Goal: Information Seeking & Learning: Learn about a topic

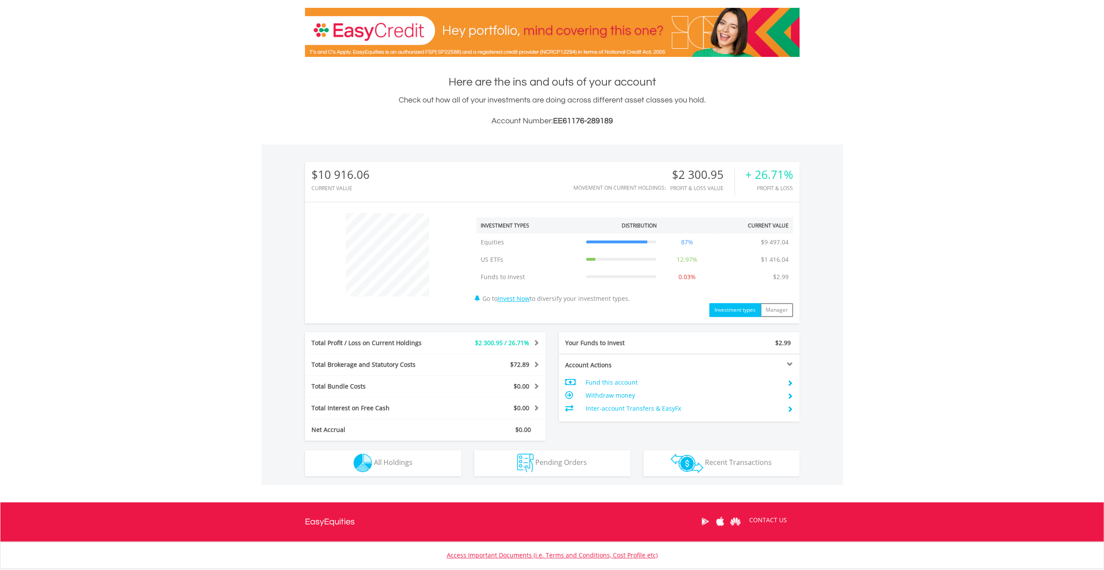
scroll to position [181, 0]
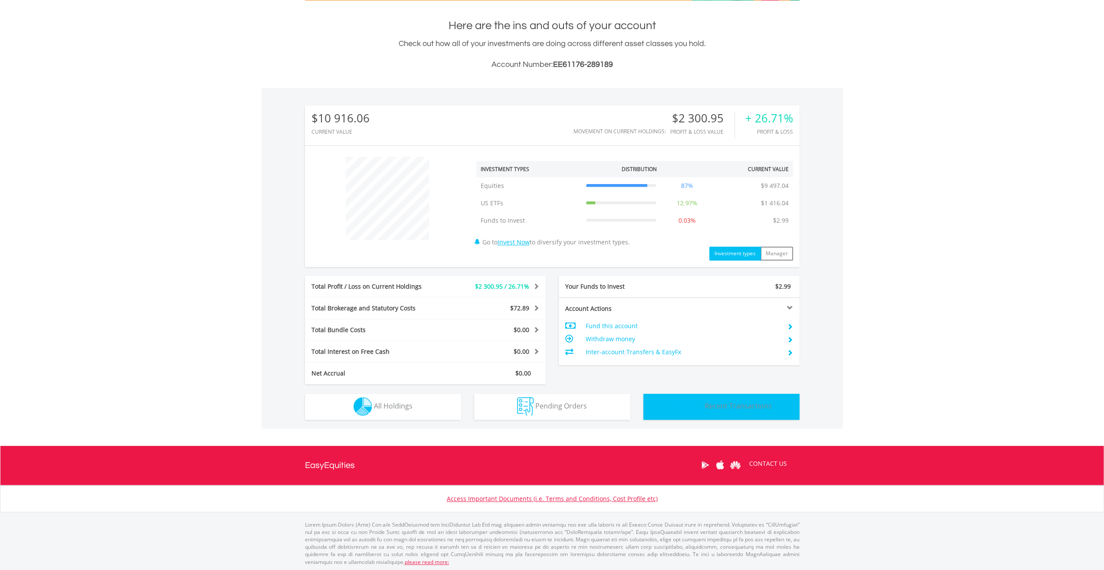
click at [764, 416] on button "Transactions Recent Transactions" at bounding box center [722, 407] width 156 height 26
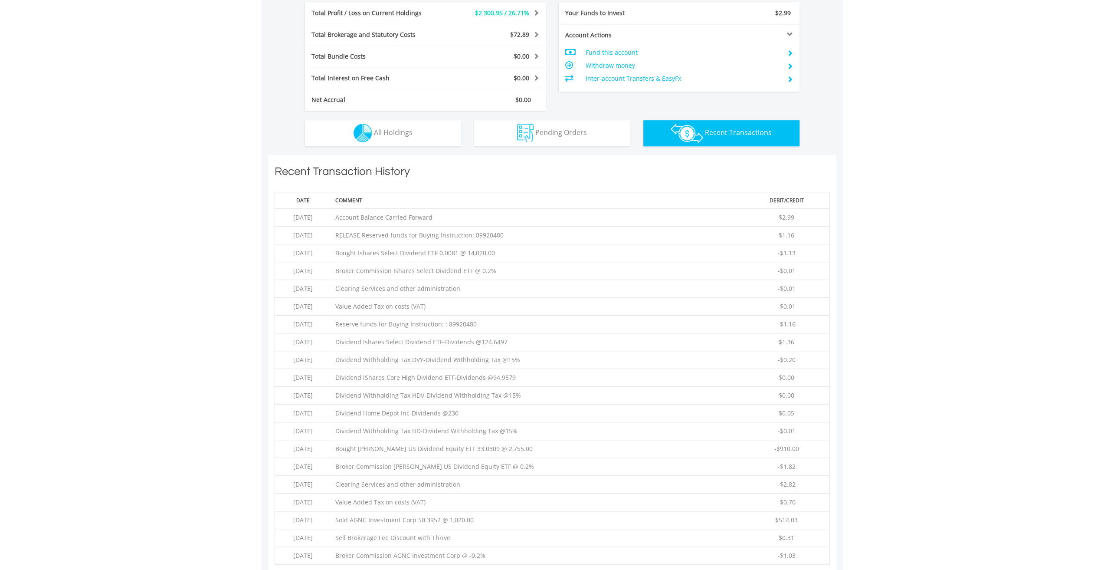
scroll to position [608, 0]
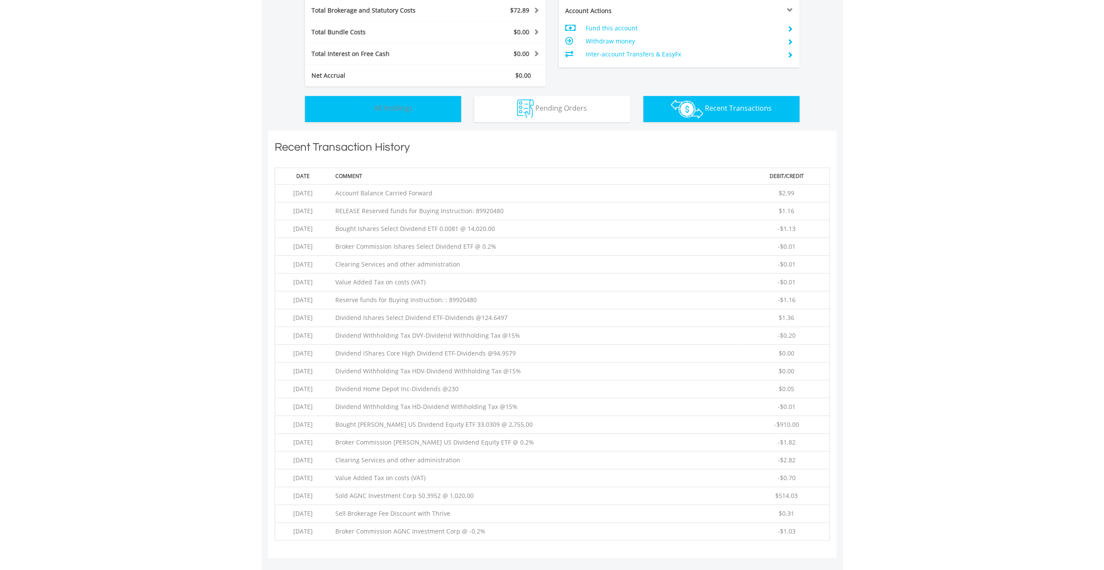
click at [371, 105] on img "button" at bounding box center [363, 108] width 19 height 19
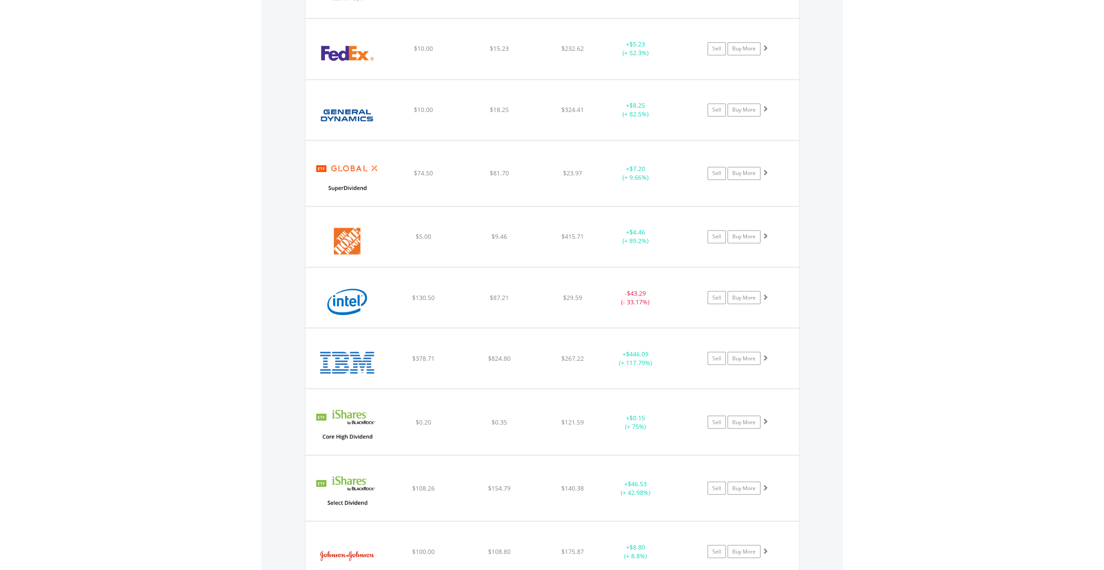
scroll to position [1494, 0]
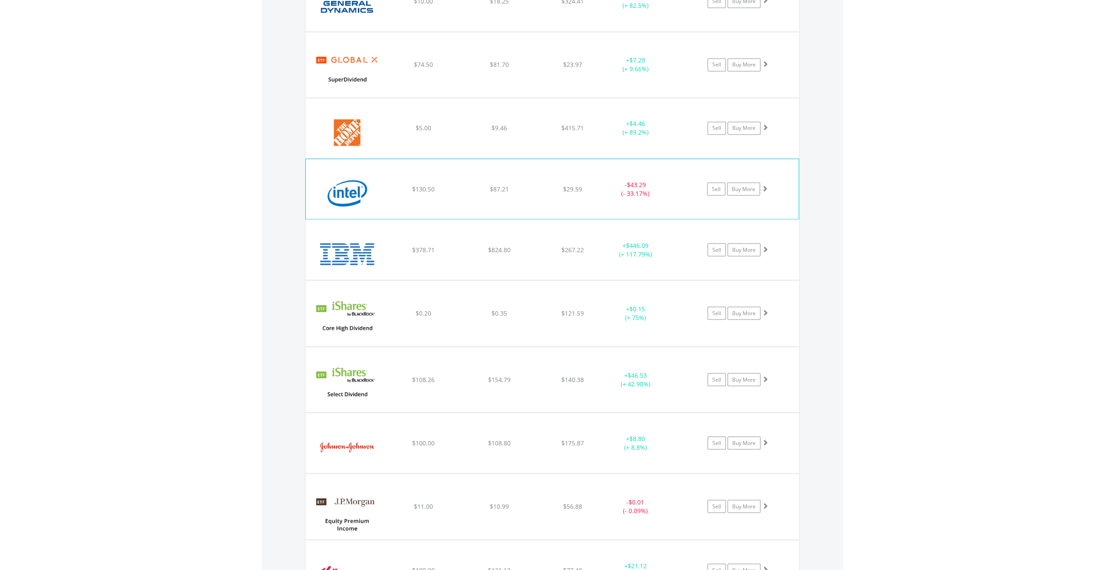
click at [450, 184] on div "$130.50" at bounding box center [424, 188] width 74 height 9
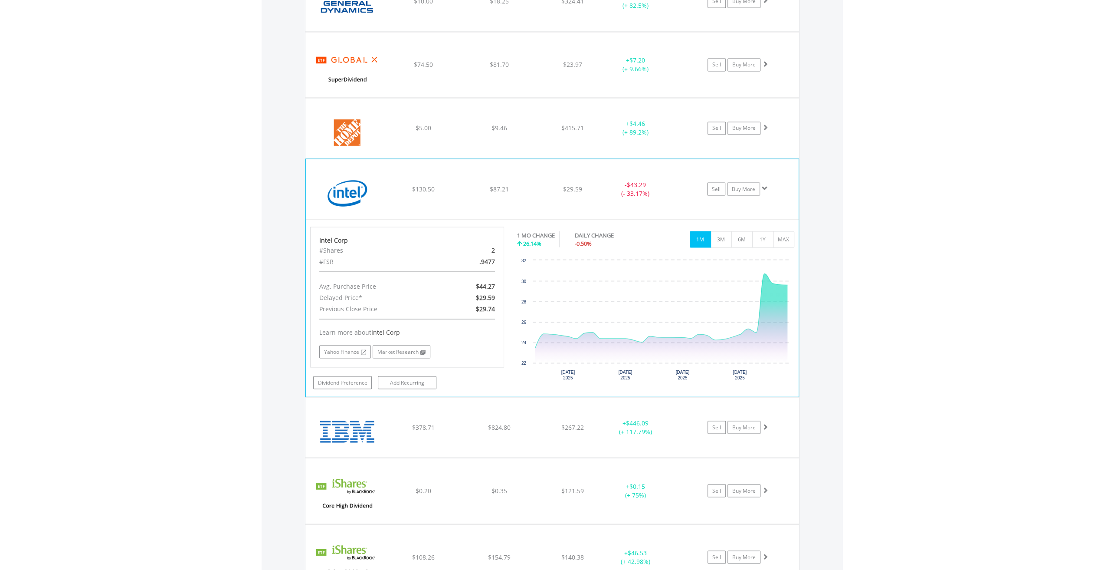
click at [766, 185] on span at bounding box center [765, 188] width 6 height 6
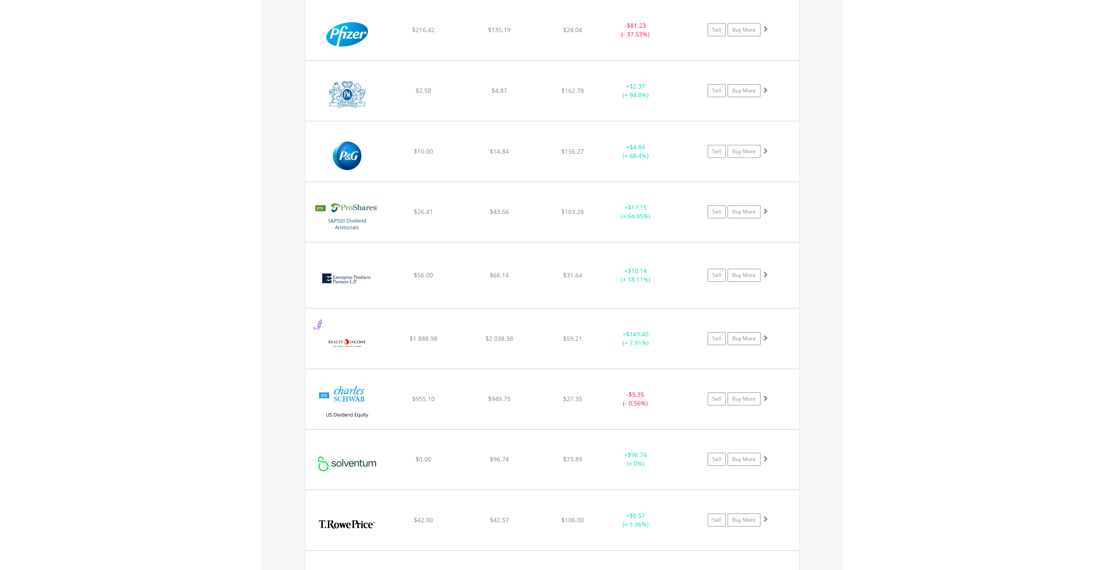
scroll to position [2882, 0]
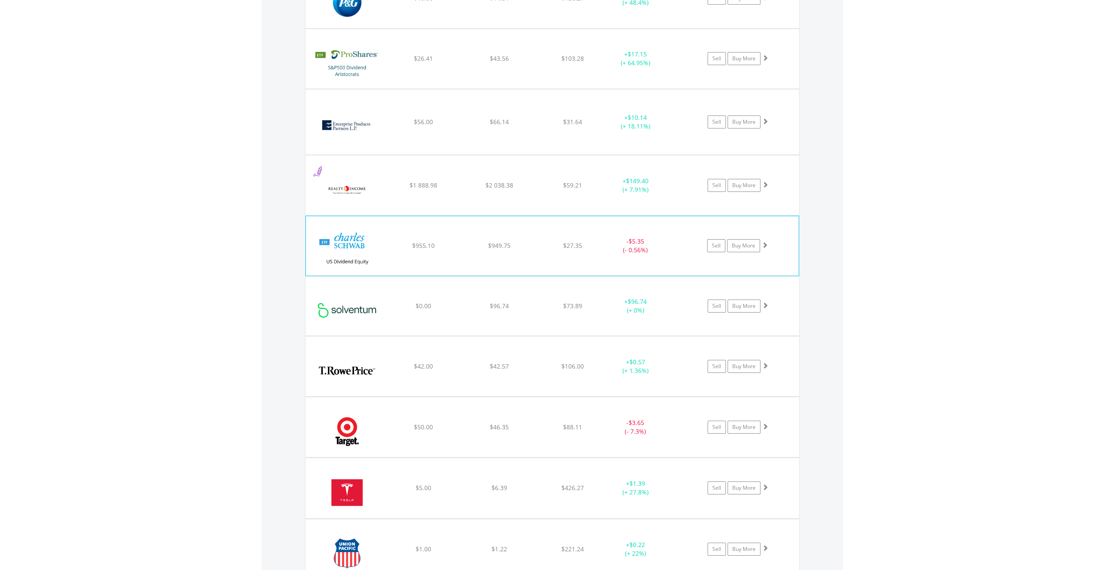
click at [350, 227] on img at bounding box center [347, 250] width 75 height 46
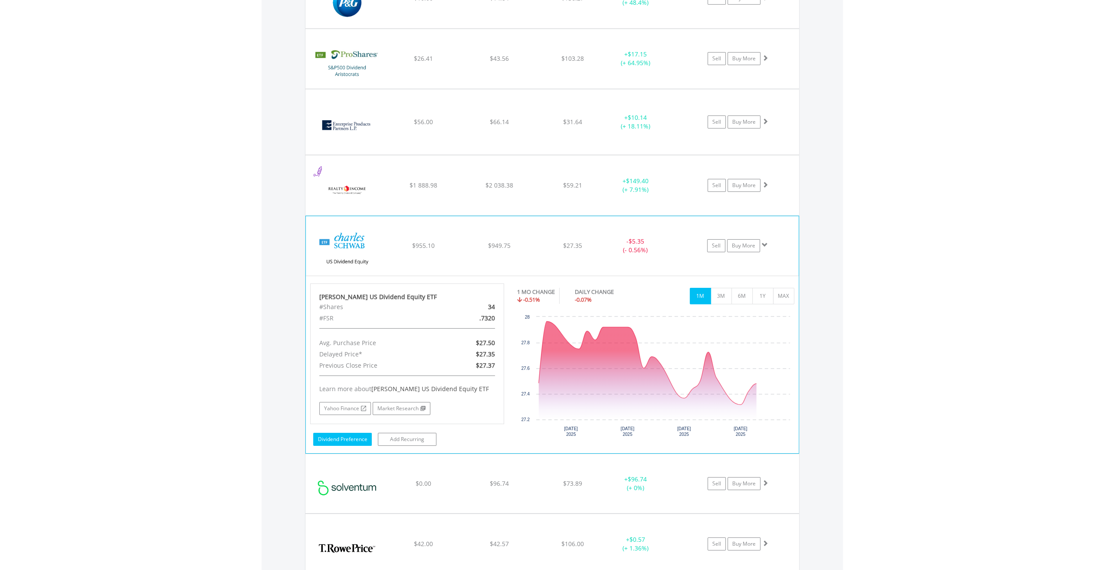
click at [334, 433] on link "Dividend Preference" at bounding box center [342, 439] width 59 height 13
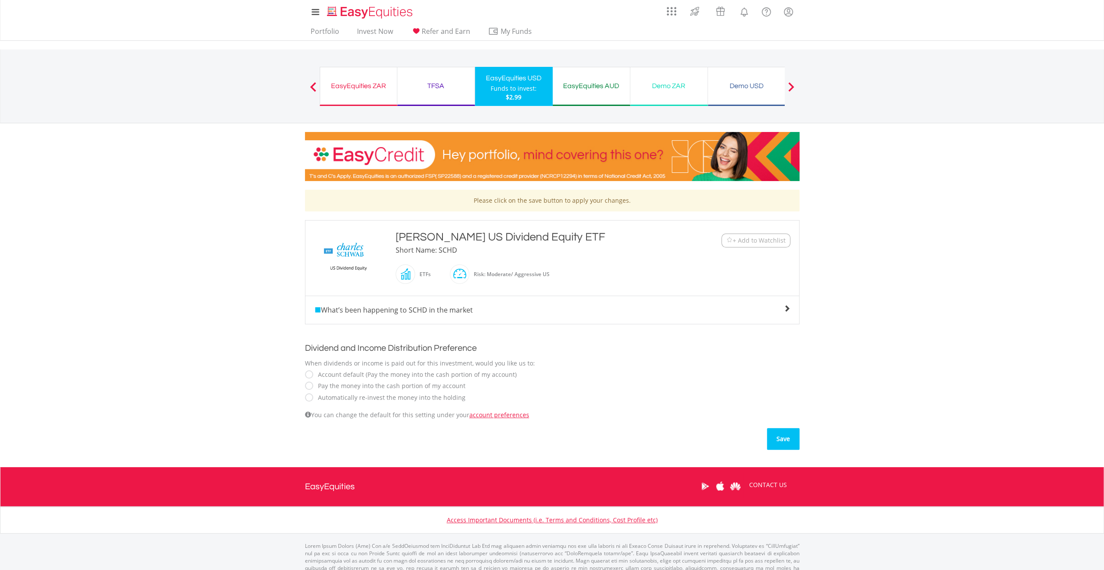
click at [783, 436] on button "Save" at bounding box center [783, 439] width 33 height 22
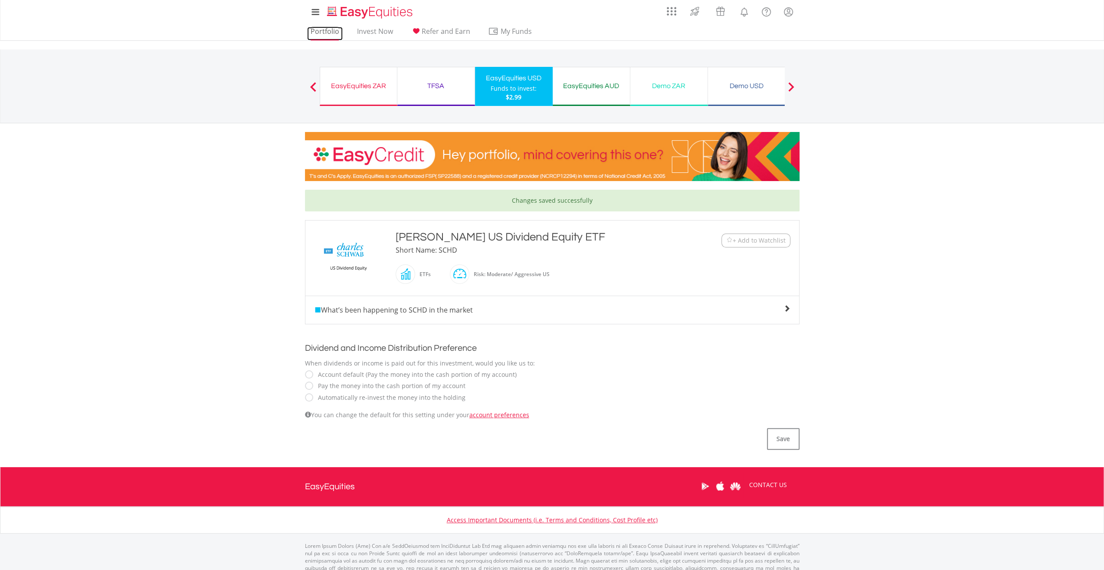
click at [309, 30] on link "Portfolio" at bounding box center [325, 33] width 36 height 13
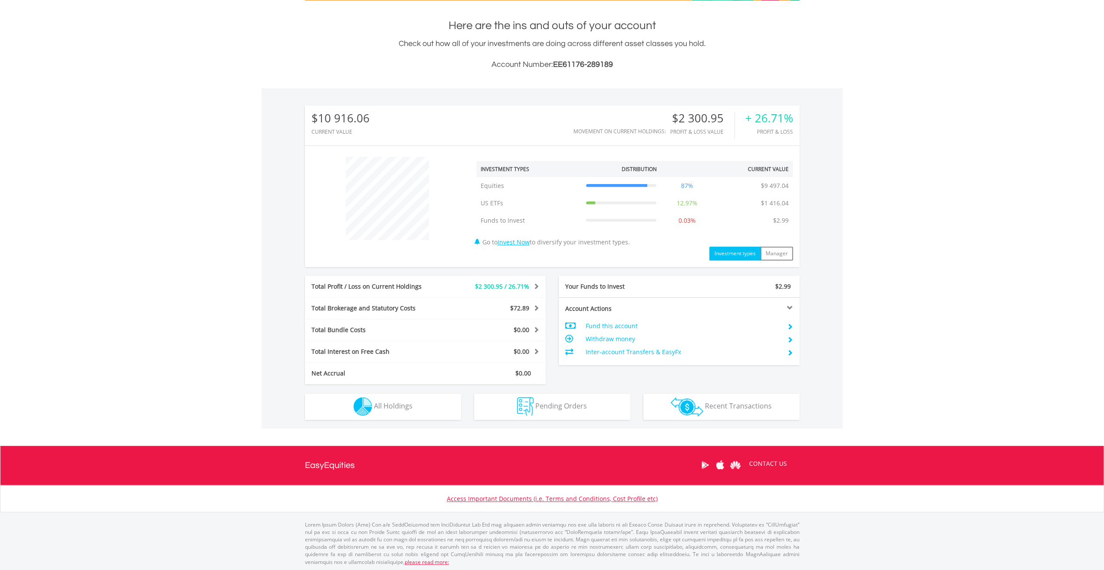
scroll to position [83, 165]
click at [375, 408] on span "All Holdings" at bounding box center [393, 406] width 39 height 10
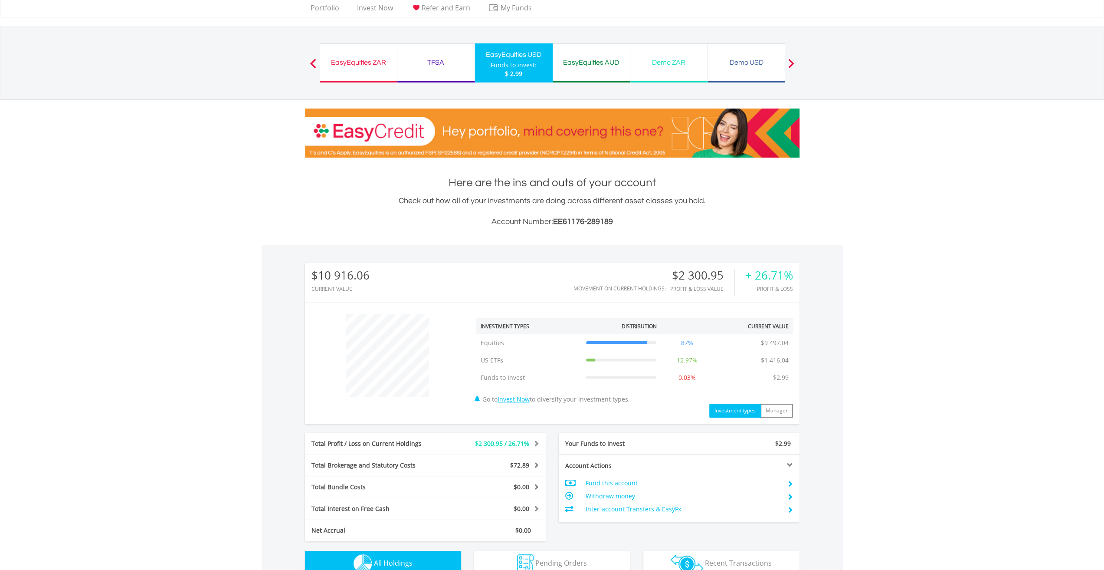
scroll to position [0, 0]
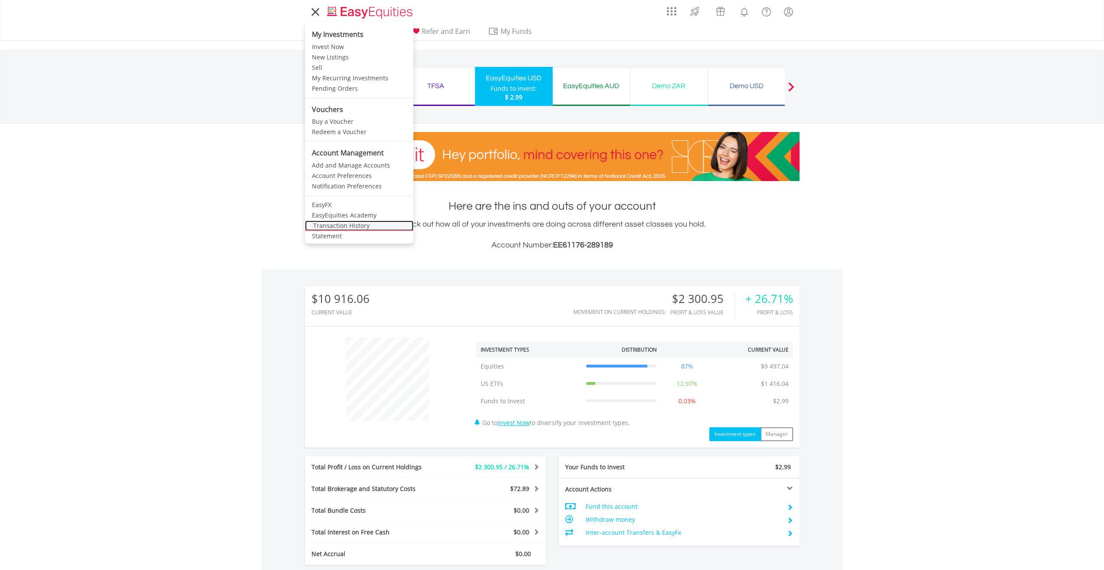
click at [351, 223] on link "Transaction History" at bounding box center [359, 225] width 108 height 10
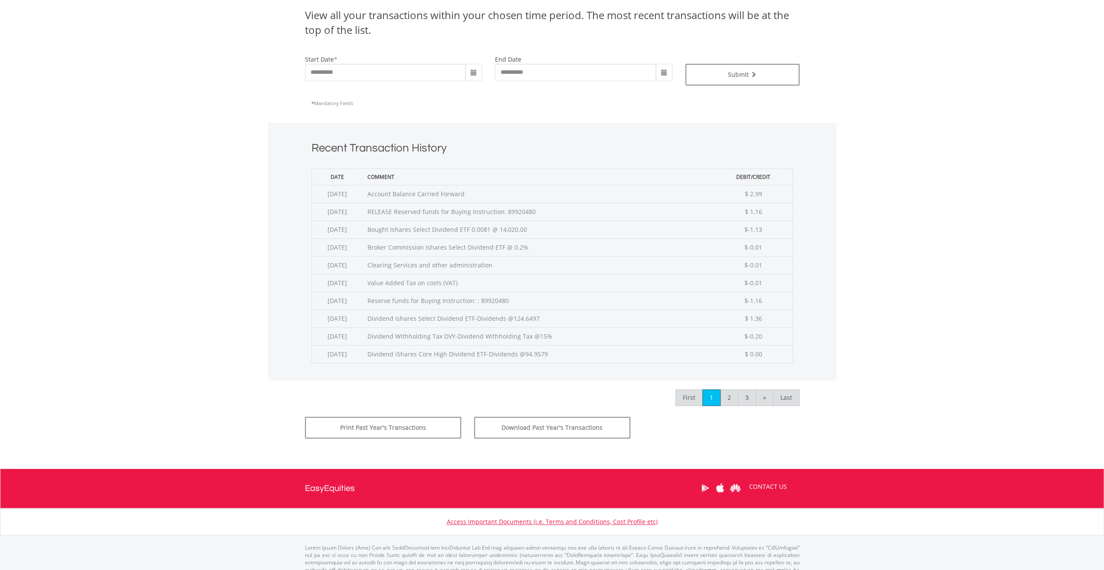
scroll to position [217, 0]
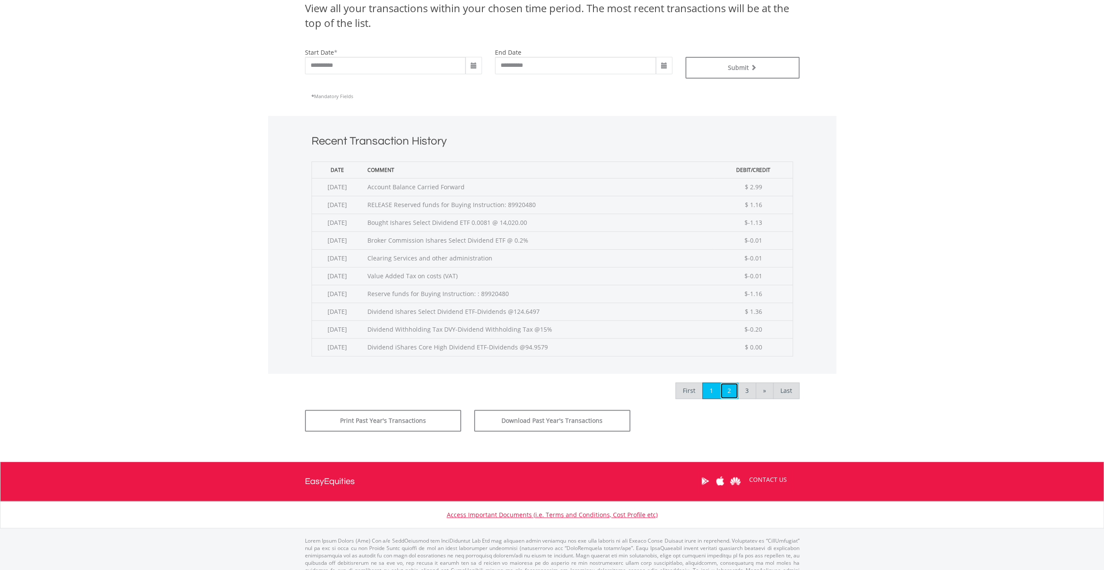
click at [732, 385] on link "2" at bounding box center [729, 390] width 18 height 16
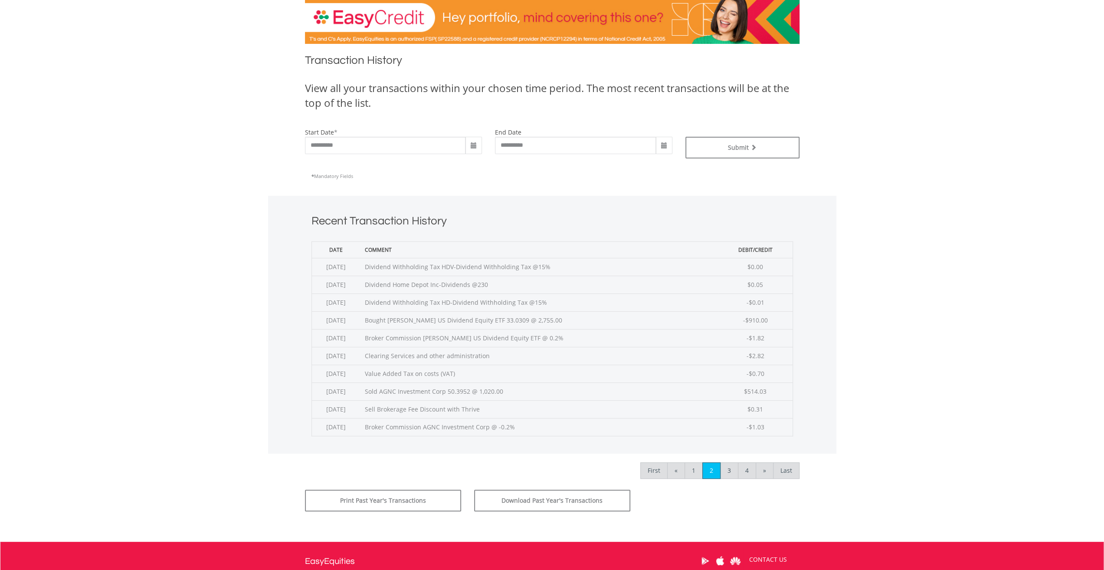
scroll to position [217, 0]
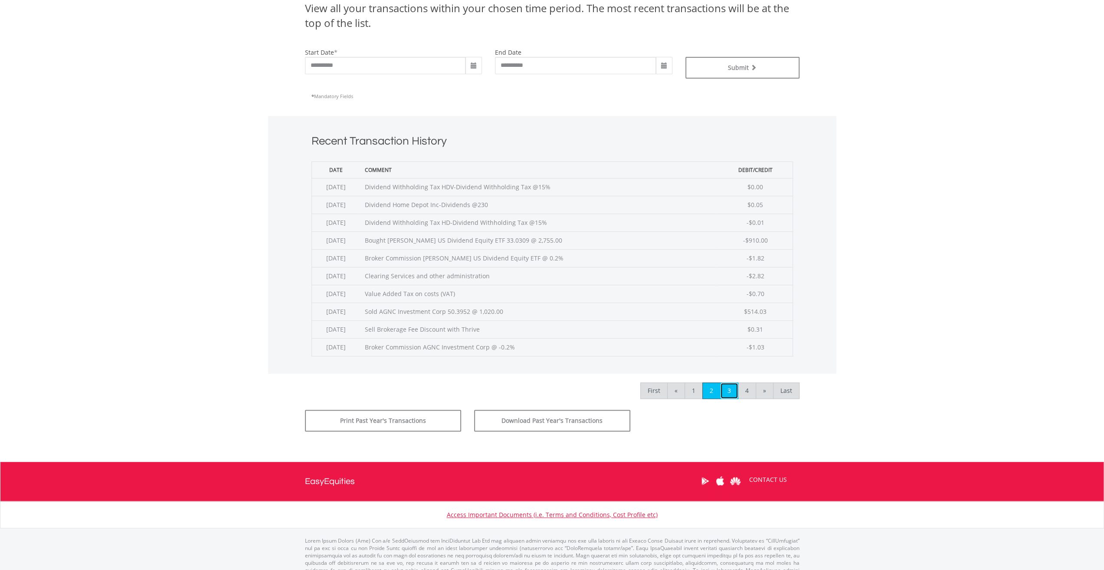
click at [734, 391] on link "3" at bounding box center [729, 390] width 18 height 16
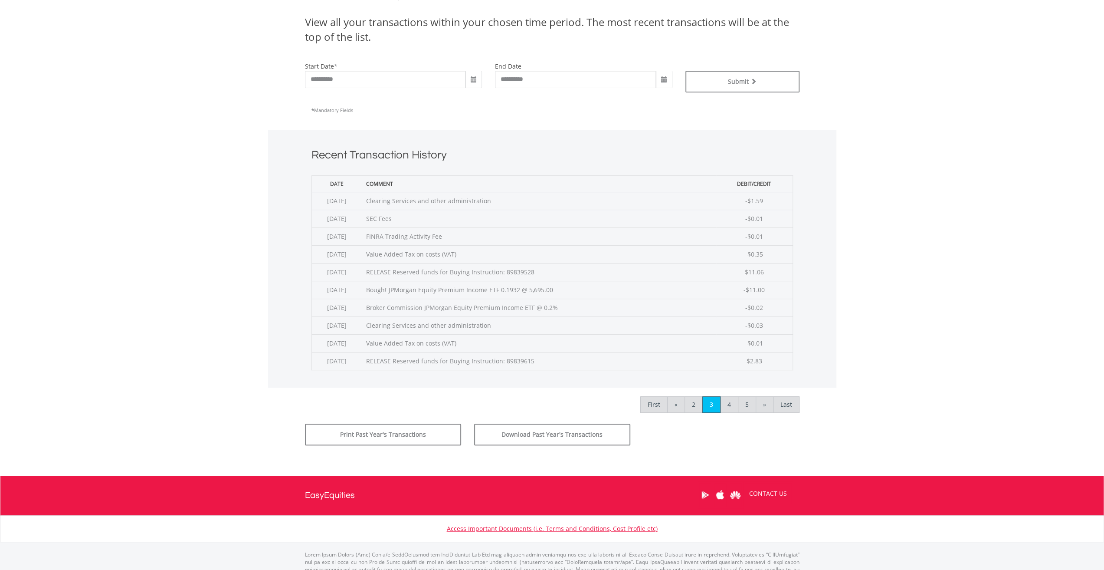
scroll to position [217, 0]
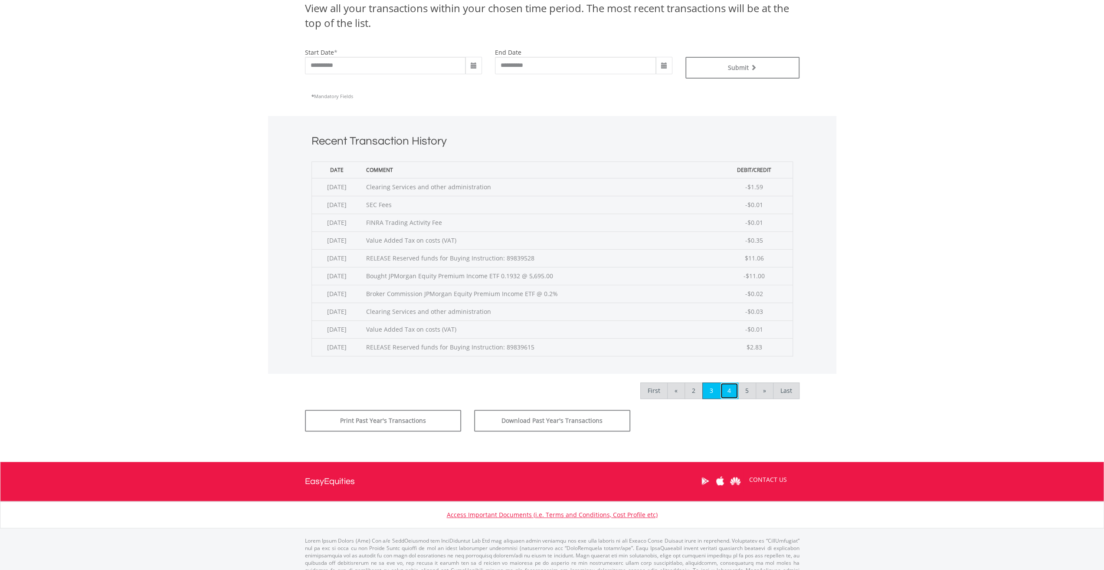
click at [728, 390] on link "4" at bounding box center [729, 390] width 18 height 16
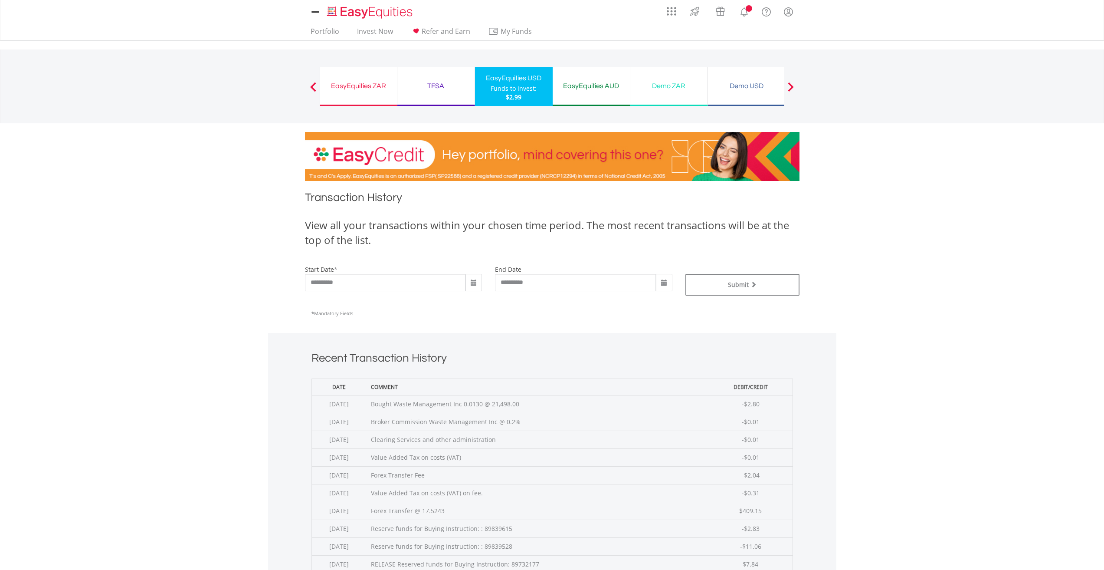
scroll to position [231, 0]
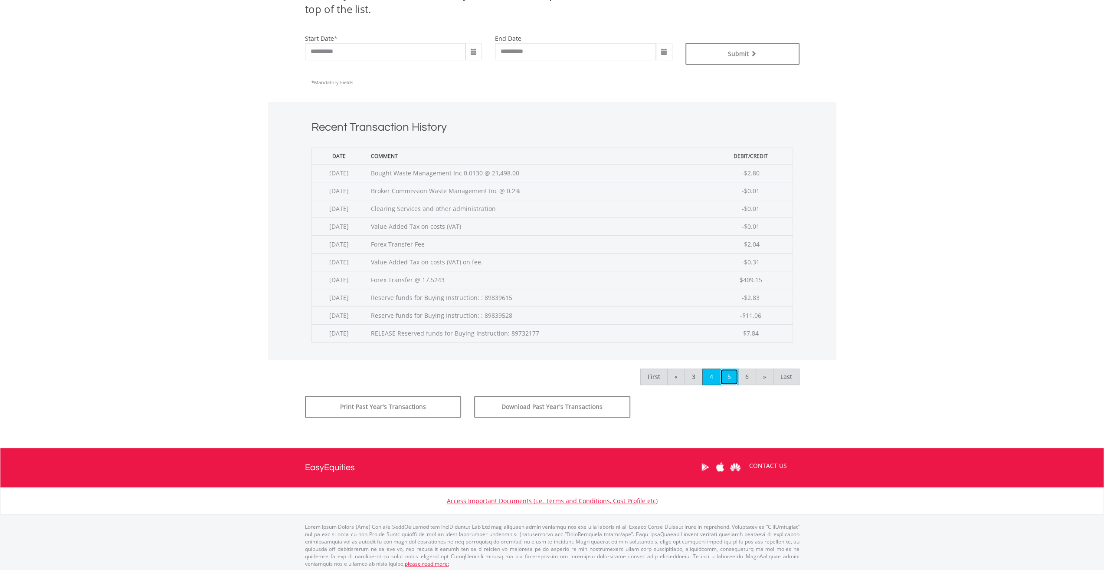
click at [729, 372] on link "5" at bounding box center [729, 376] width 18 height 16
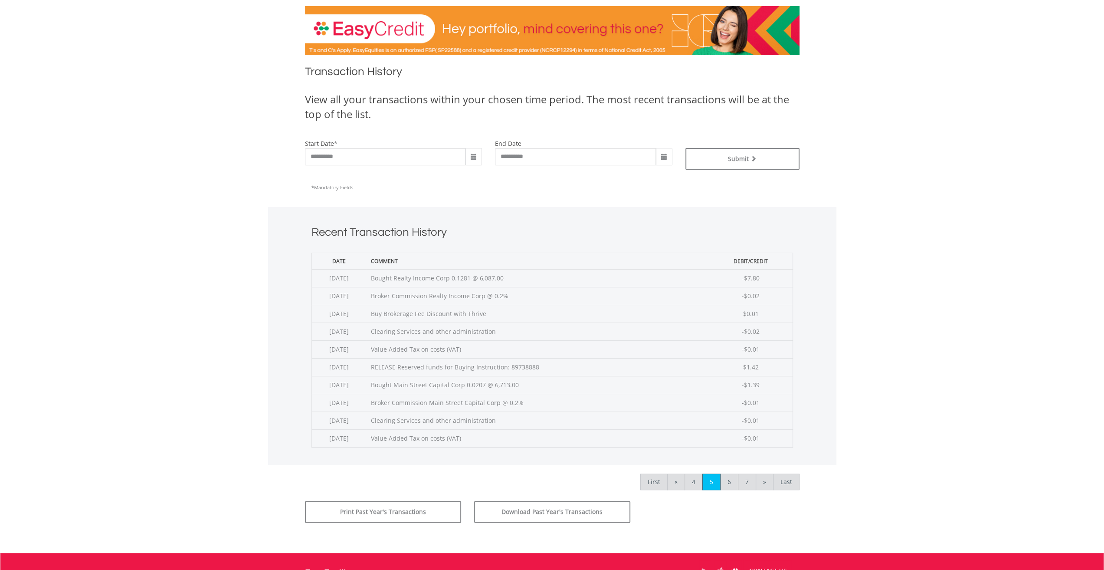
scroll to position [217, 0]
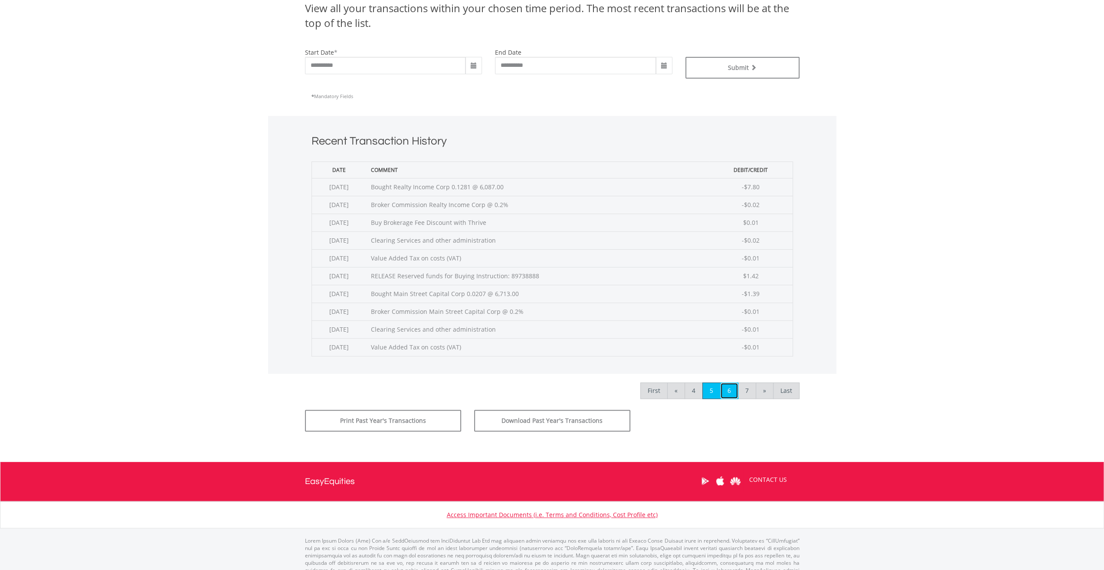
click at [731, 385] on link "6" at bounding box center [729, 390] width 18 height 16
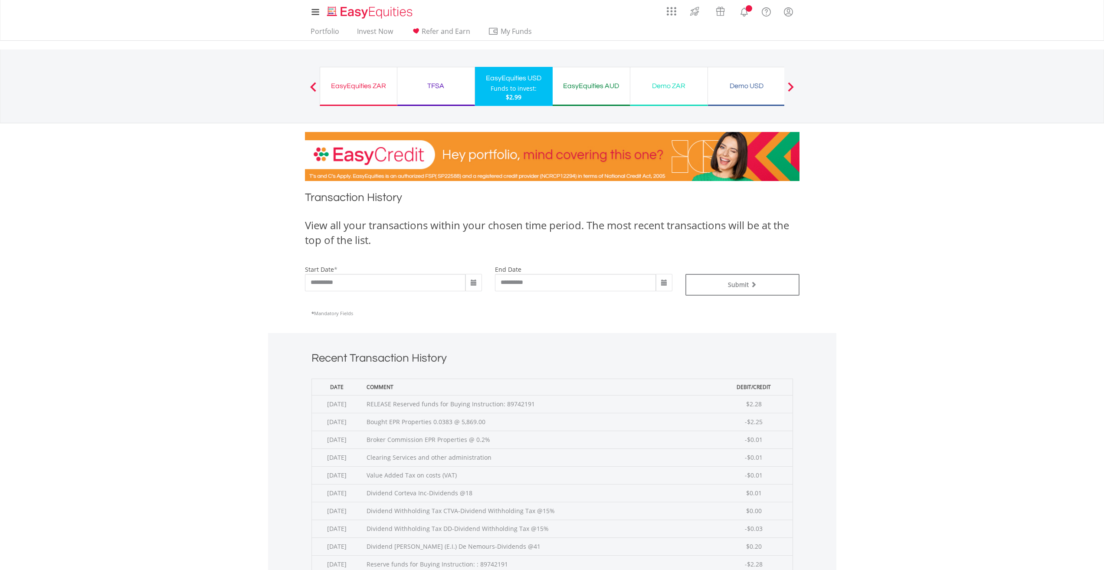
scroll to position [217, 0]
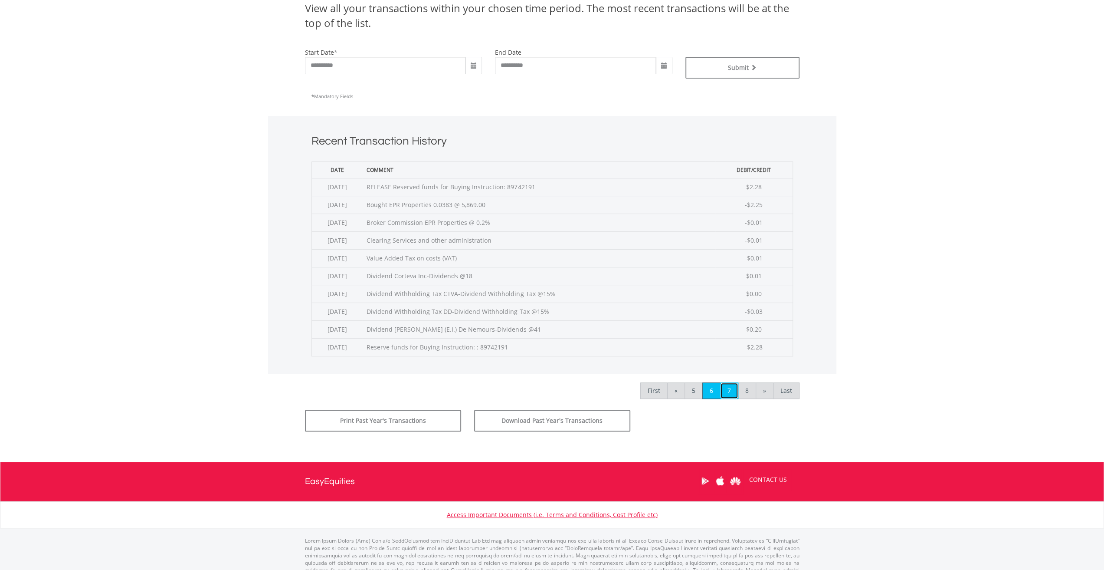
click at [731, 385] on link "7" at bounding box center [729, 390] width 18 height 16
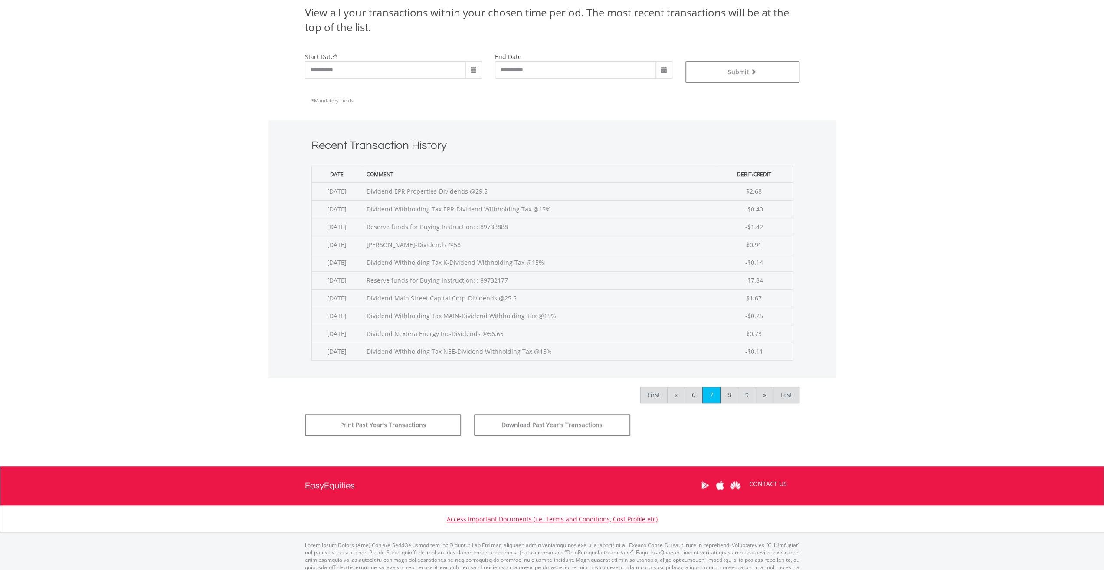
scroll to position [217, 0]
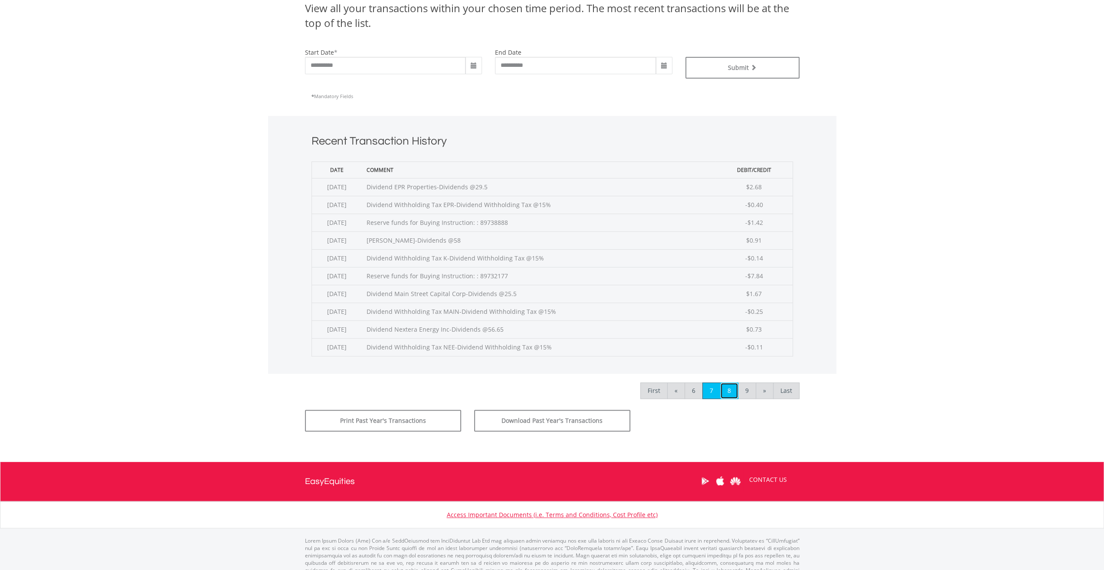
click at [735, 388] on link "8" at bounding box center [729, 390] width 18 height 16
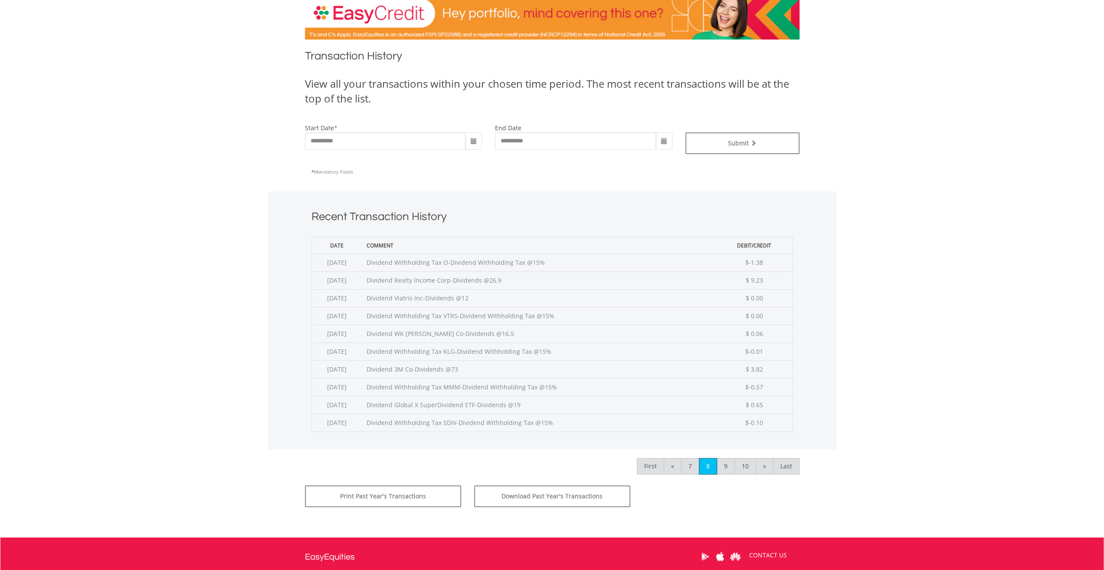
scroll to position [231, 0]
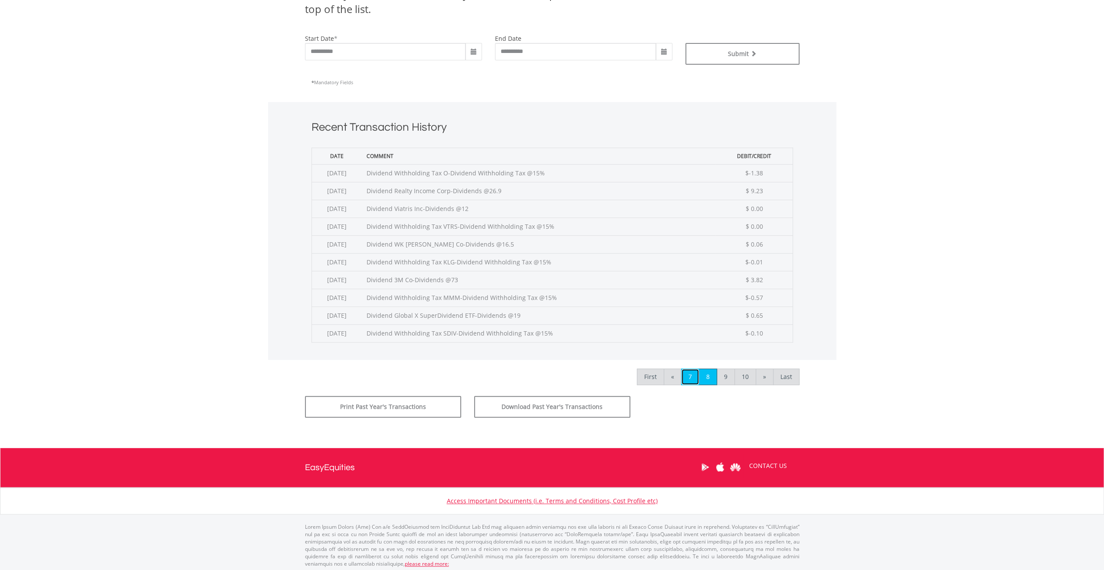
click at [693, 375] on link "7" at bounding box center [690, 376] width 18 height 16
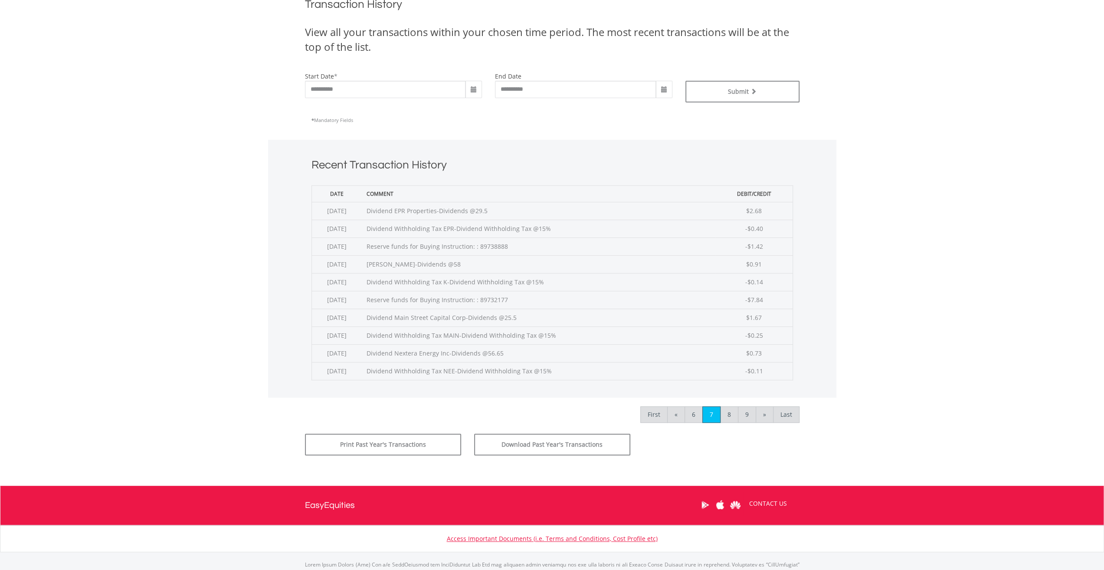
scroll to position [217, 0]
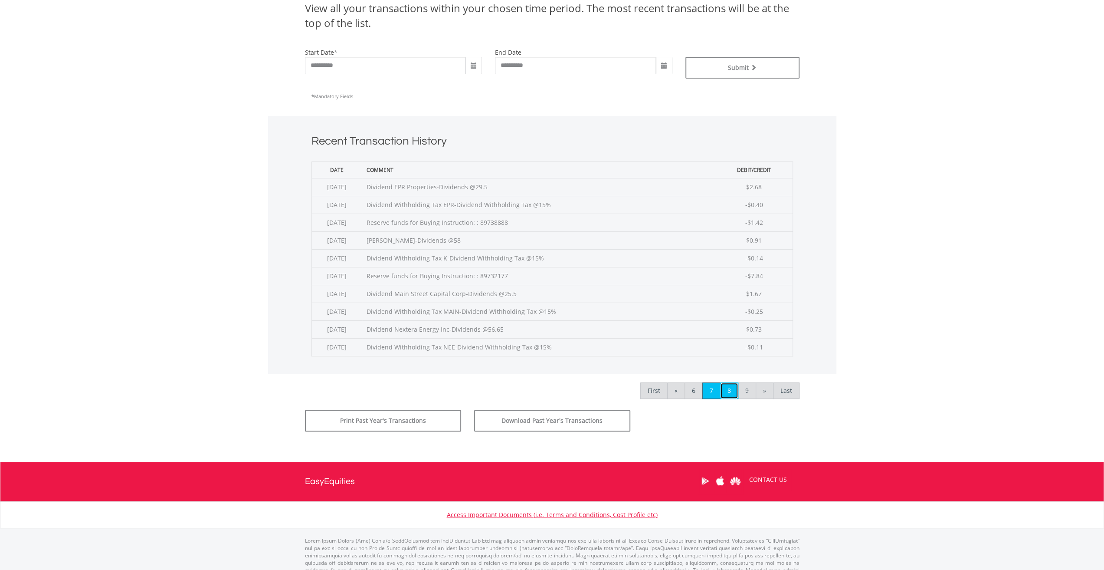
click at [726, 387] on link "8" at bounding box center [729, 390] width 18 height 16
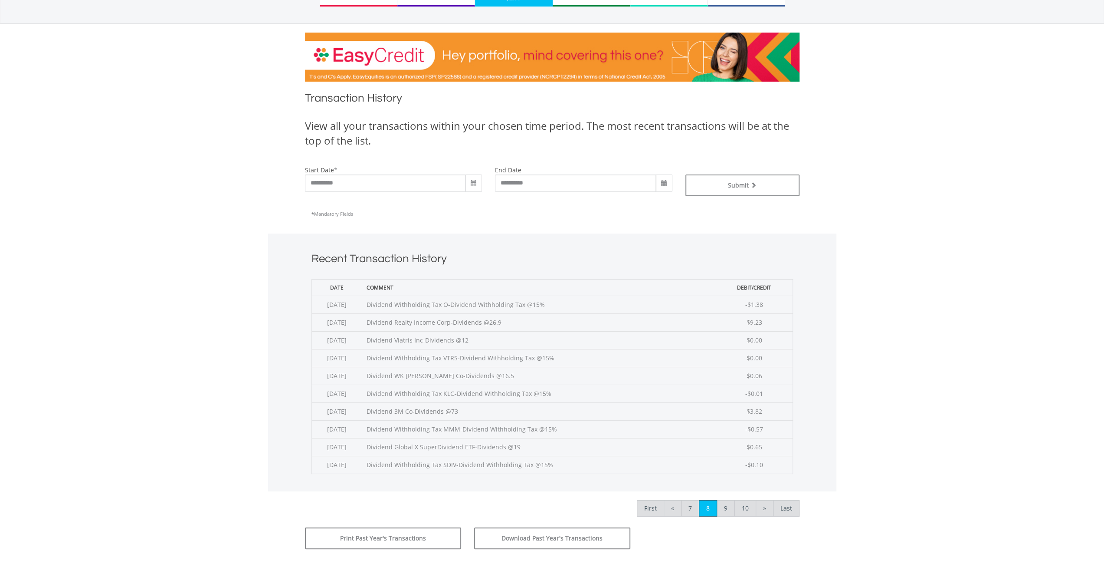
scroll to position [174, 0]
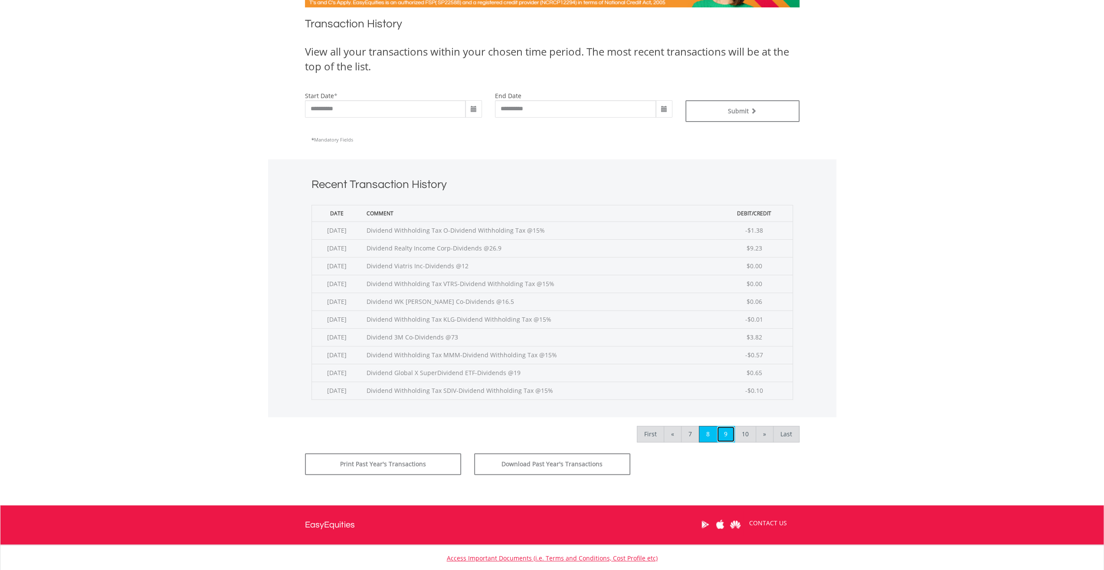
click at [726, 426] on link "9" at bounding box center [726, 434] width 18 height 16
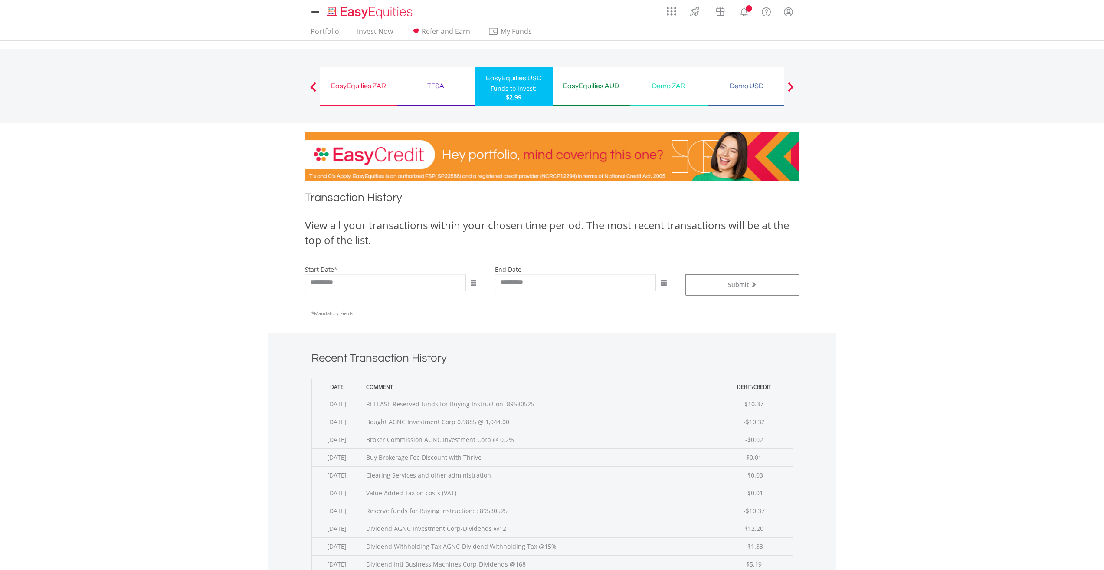
scroll to position [217, 0]
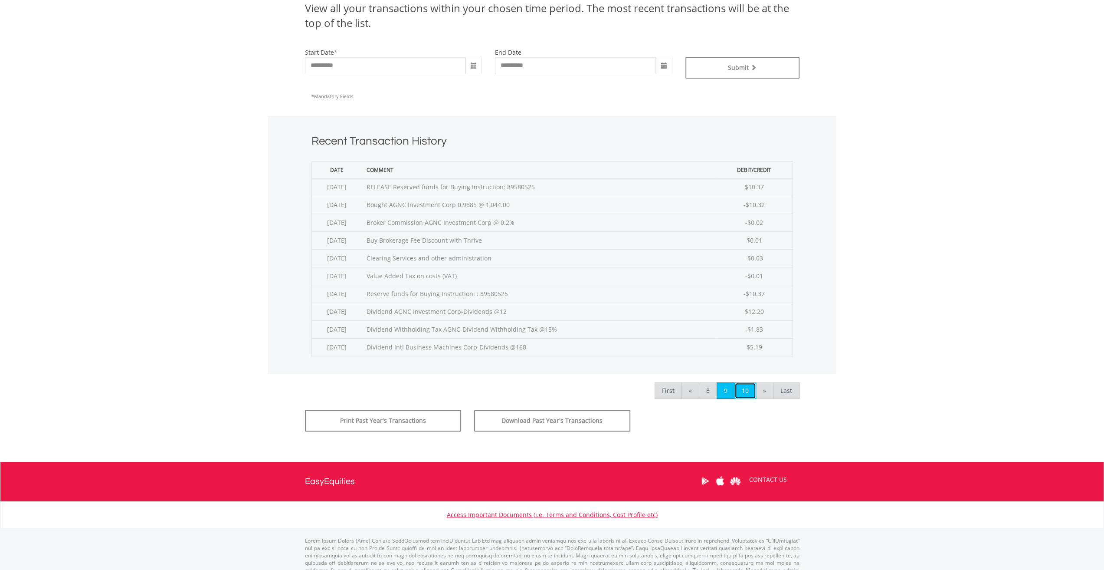
click at [746, 389] on link "10" at bounding box center [746, 390] width 22 height 16
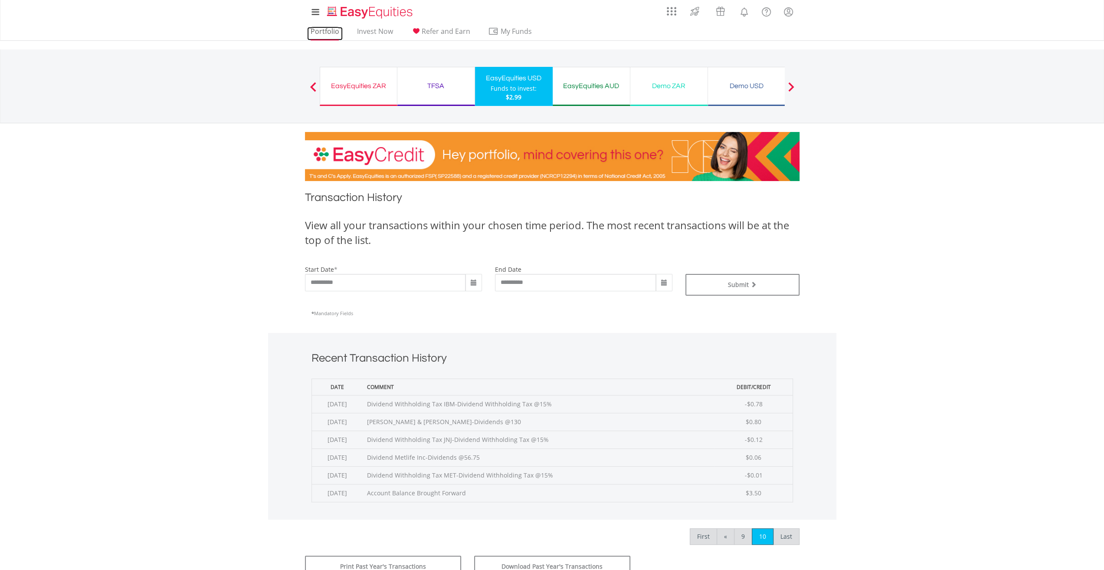
click at [315, 33] on link "Portfolio" at bounding box center [325, 33] width 36 height 13
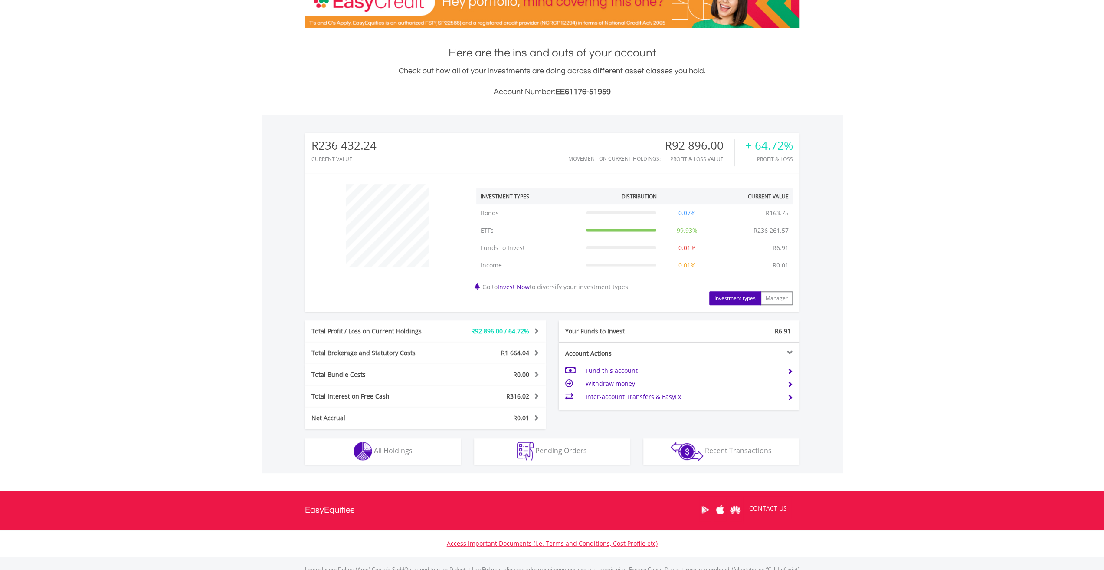
scroll to position [198, 0]
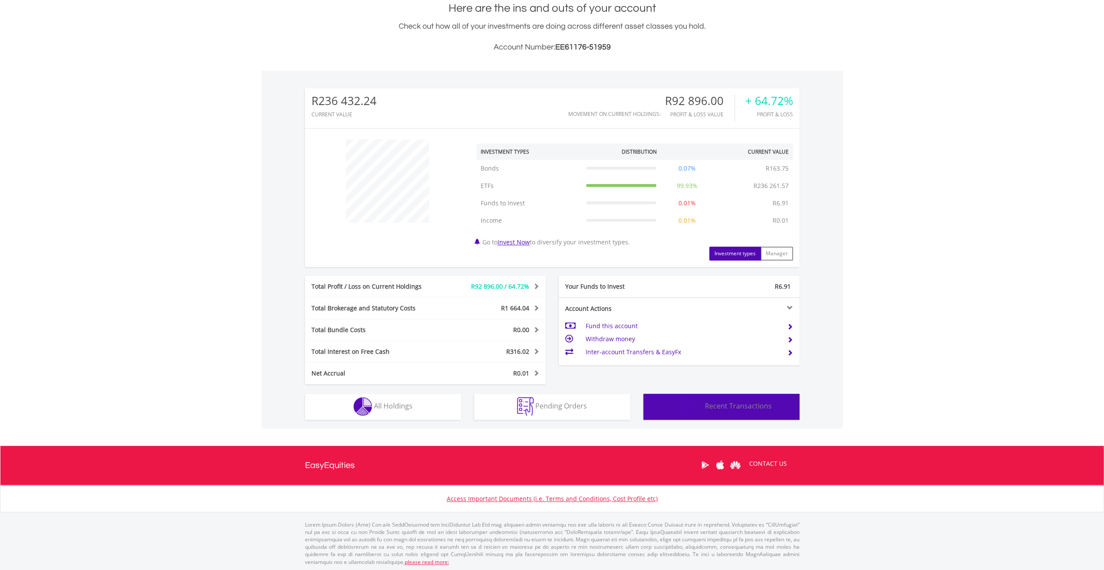
click at [738, 404] on span "Recent Transactions" at bounding box center [738, 406] width 67 height 10
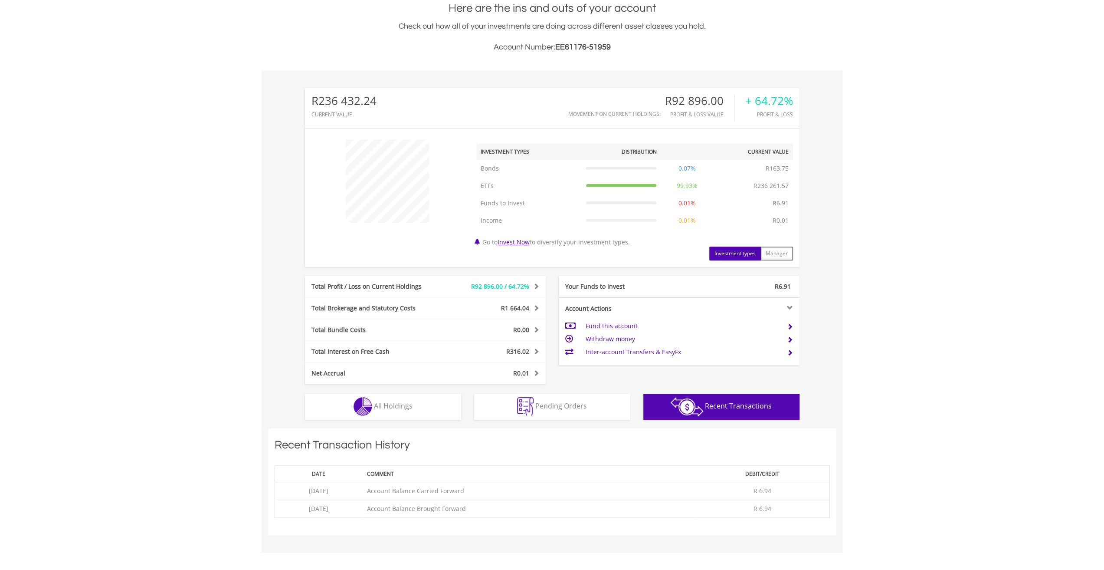
scroll to position [322, 0]
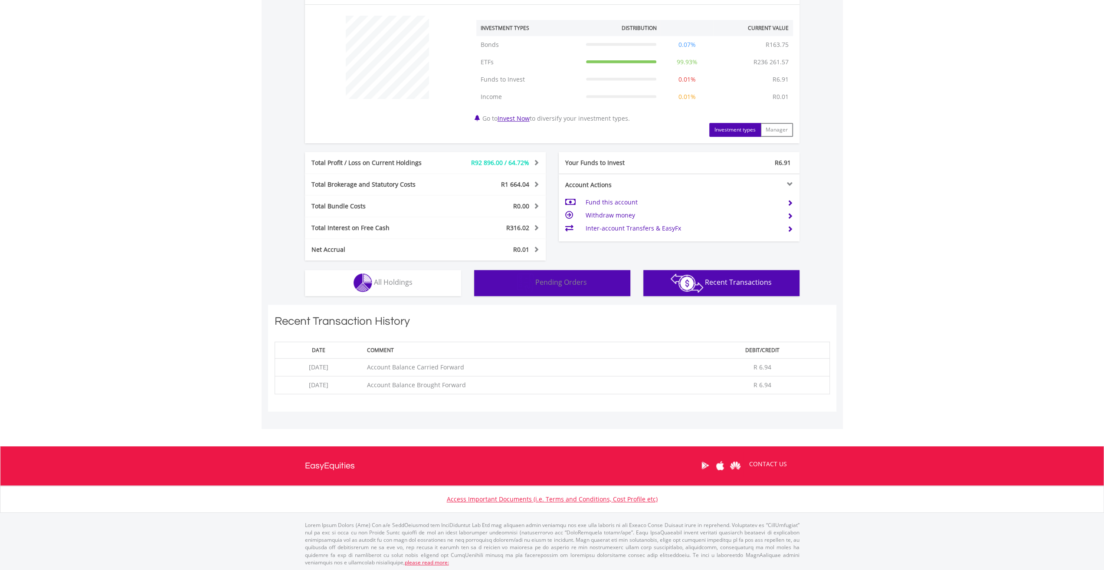
click at [524, 288] on img "button" at bounding box center [525, 282] width 16 height 19
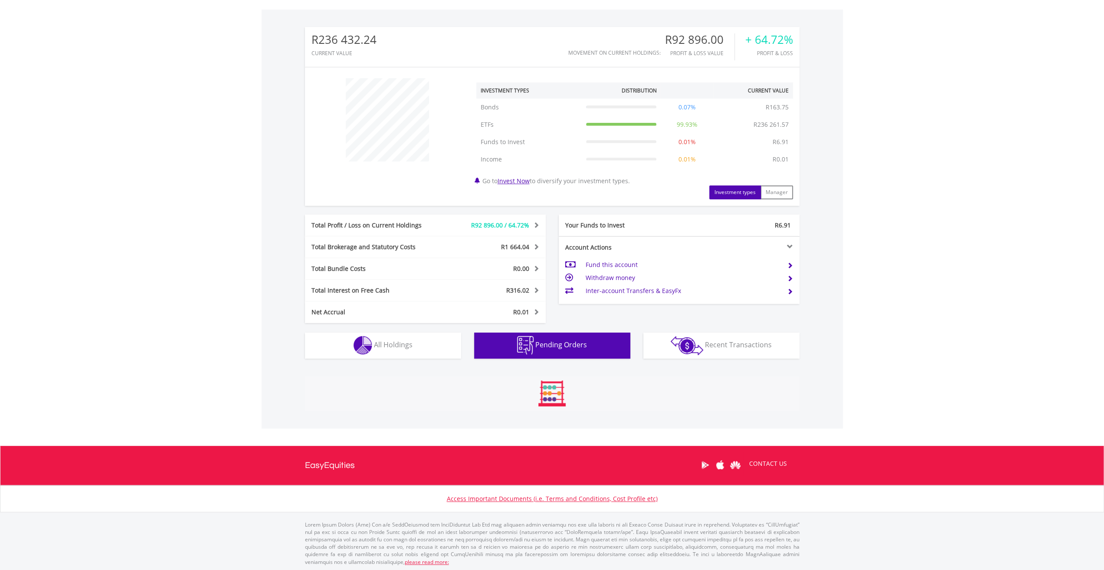
scroll to position [246, 0]
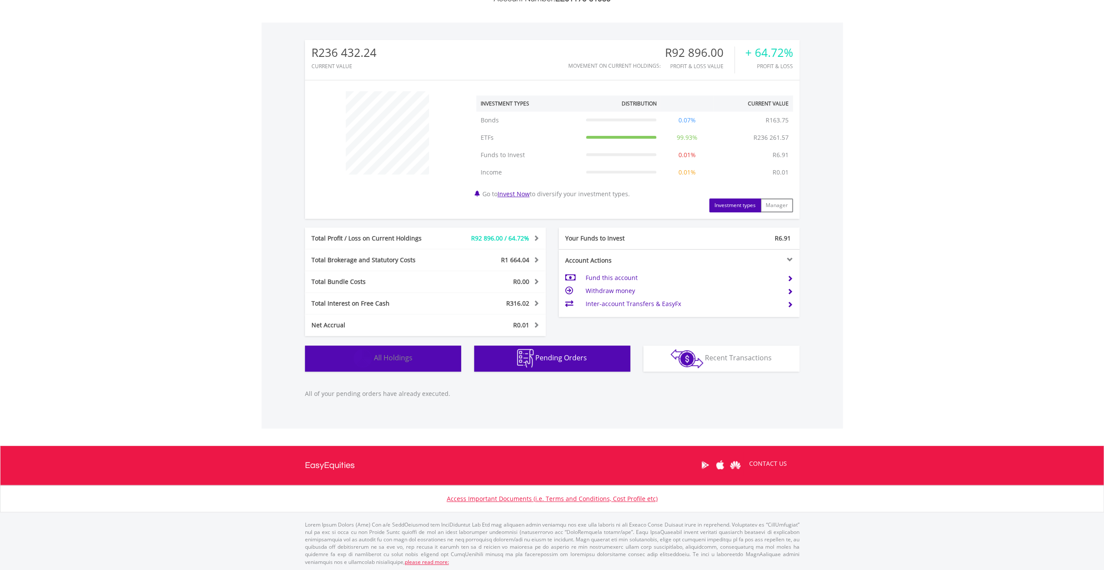
click at [369, 361] on img "button" at bounding box center [363, 358] width 19 height 19
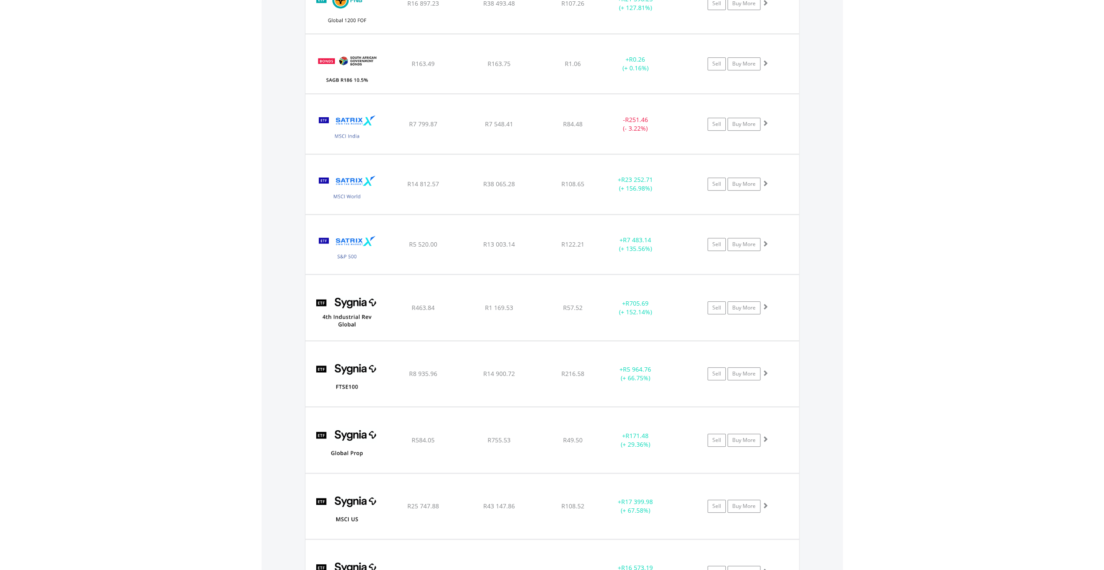
scroll to position [904, 0]
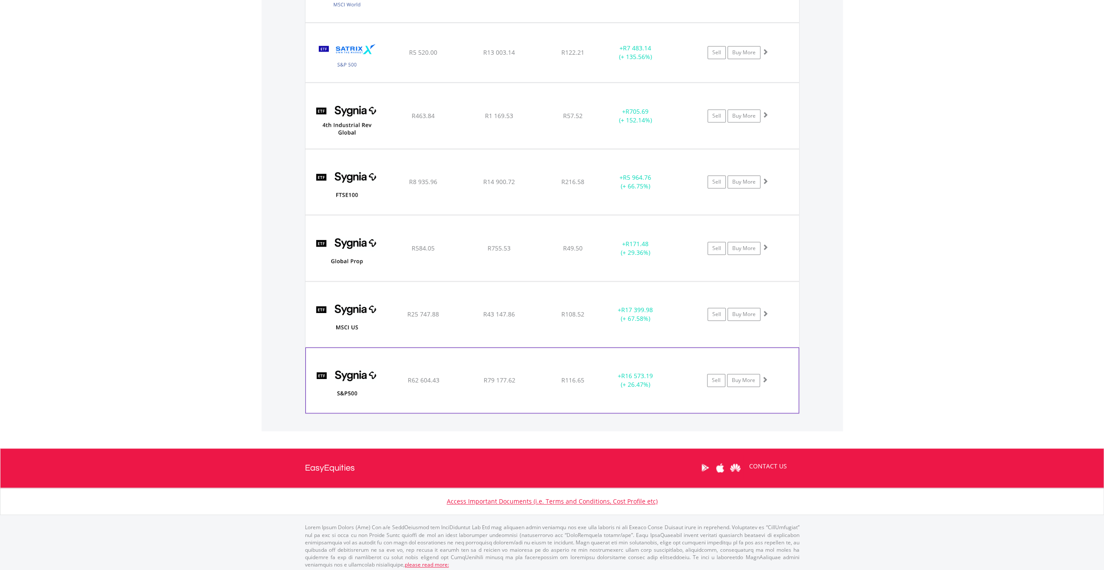
click at [372, 368] on img at bounding box center [347, 384] width 75 height 52
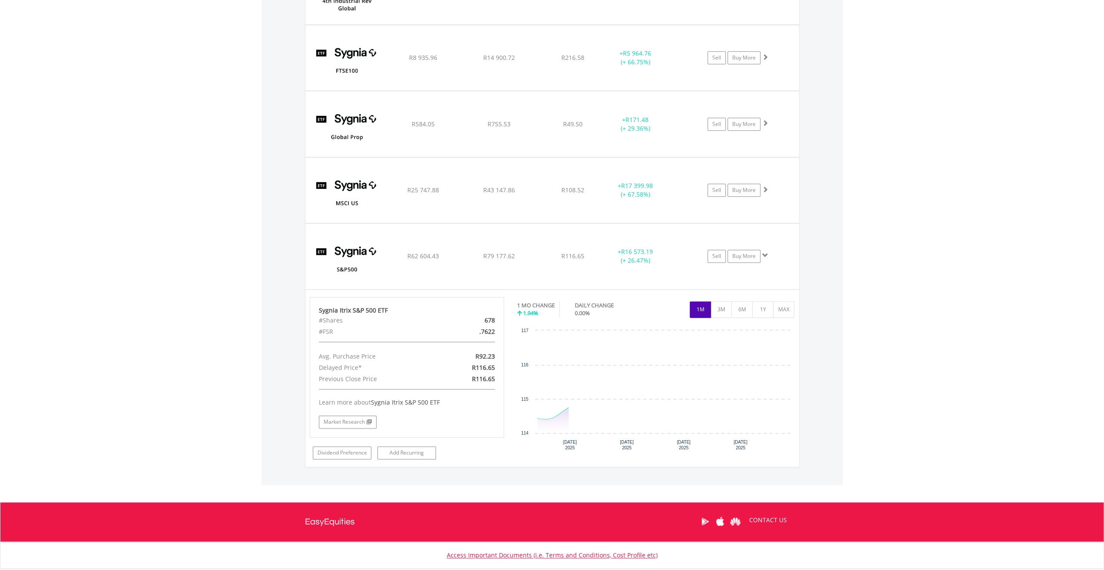
scroll to position [1081, 0]
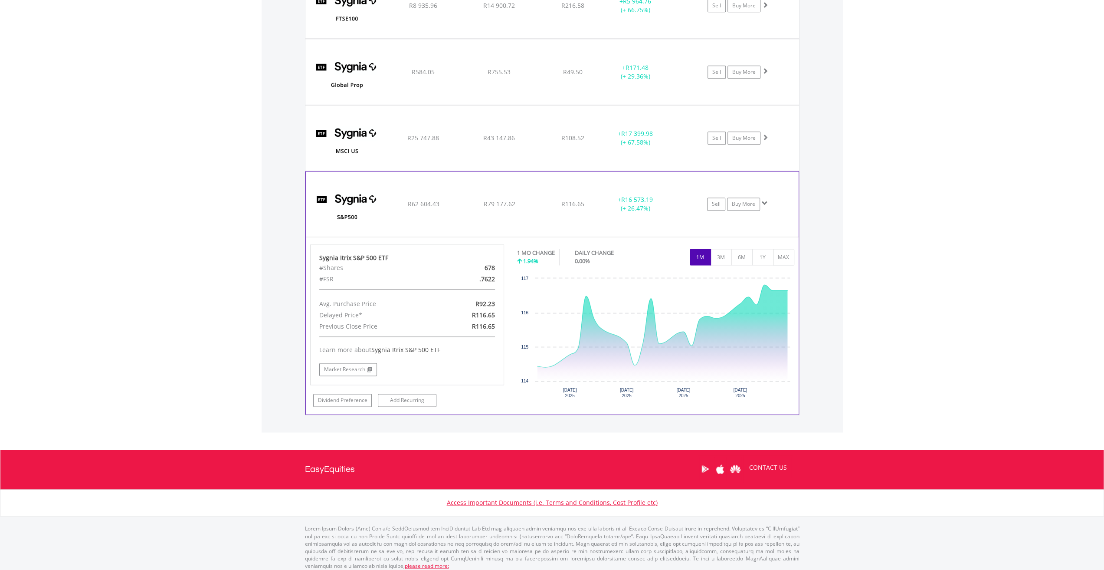
click at [354, 404] on div "Sygnia Itrix S&P 500 ETF #Shares 678 #FSR .7622 Avg. Purchase Price R92.23 Dela…" at bounding box center [552, 325] width 493 height 177
click at [357, 399] on link "Dividend Preference" at bounding box center [342, 400] width 59 height 13
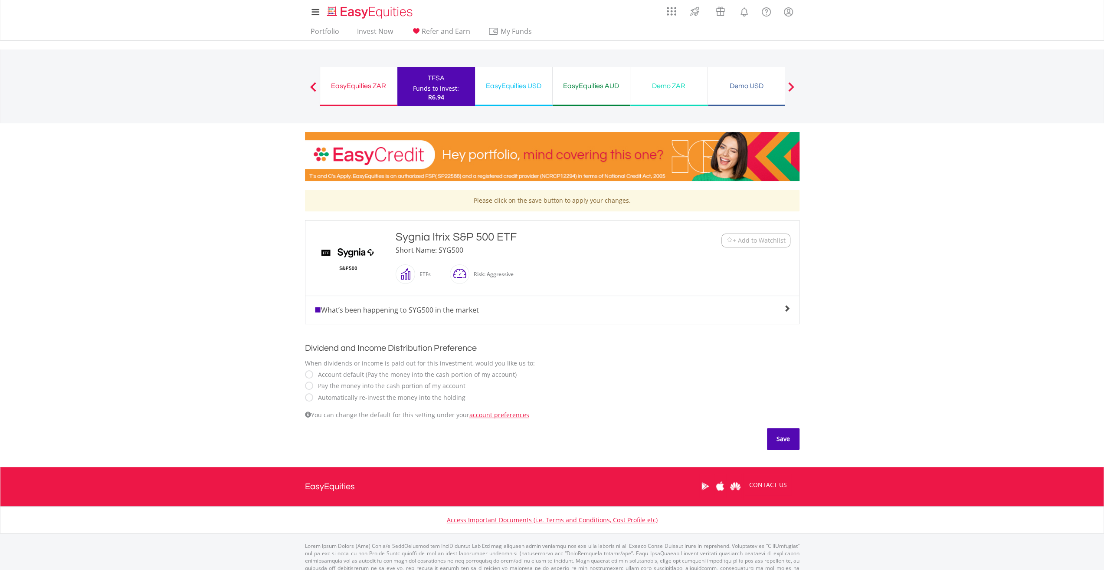
click at [780, 437] on button "Save" at bounding box center [783, 439] width 33 height 22
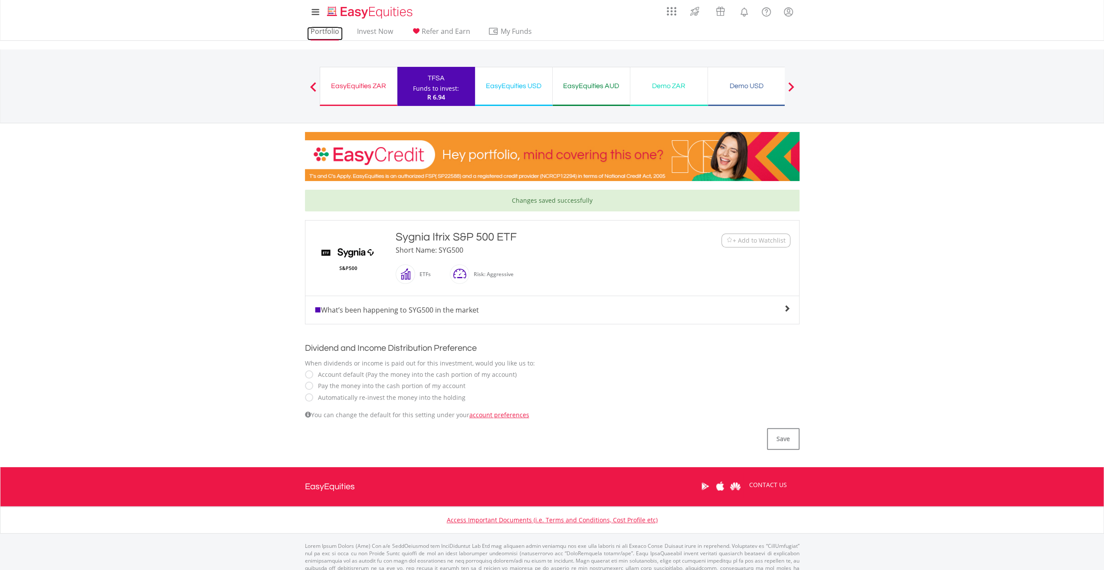
drag, startPoint x: 325, startPoint y: 30, endPoint x: 319, endPoint y: 33, distance: 6.6
click at [325, 30] on link "Portfolio" at bounding box center [325, 33] width 36 height 13
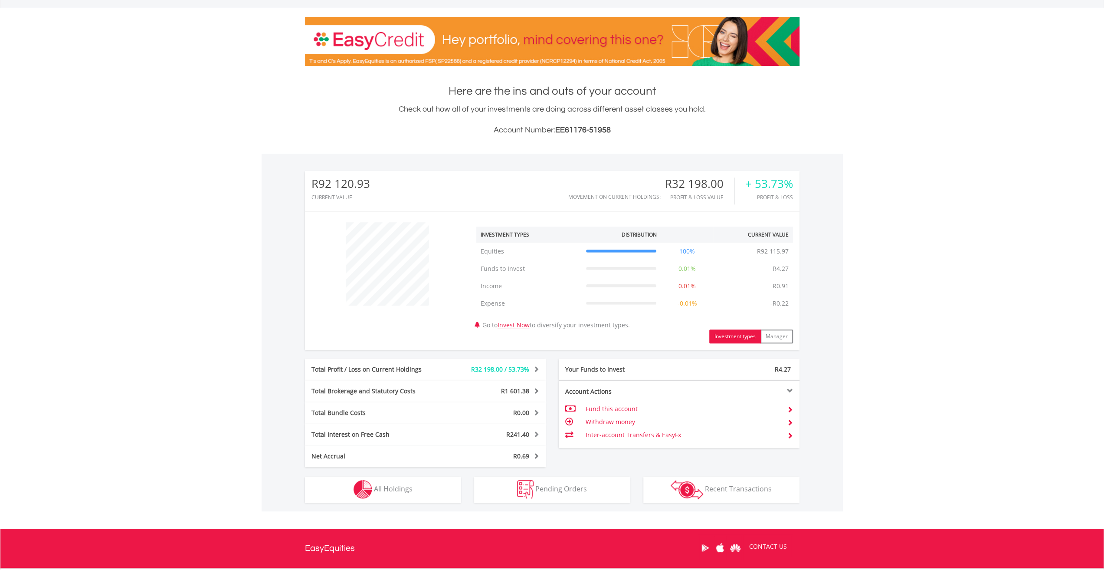
scroll to position [198, 0]
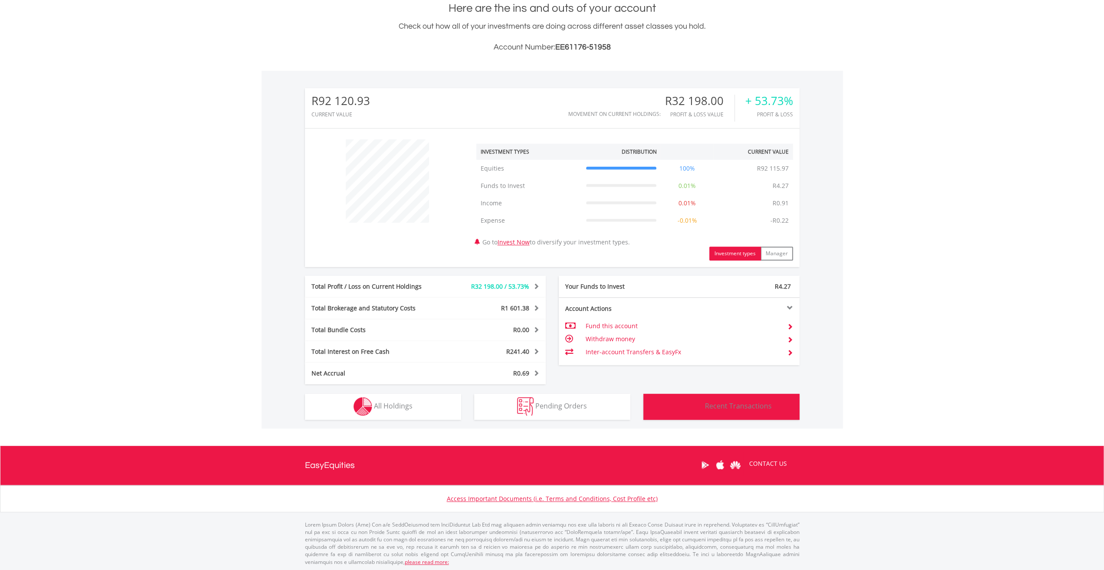
click at [686, 399] on img "button" at bounding box center [687, 406] width 33 height 19
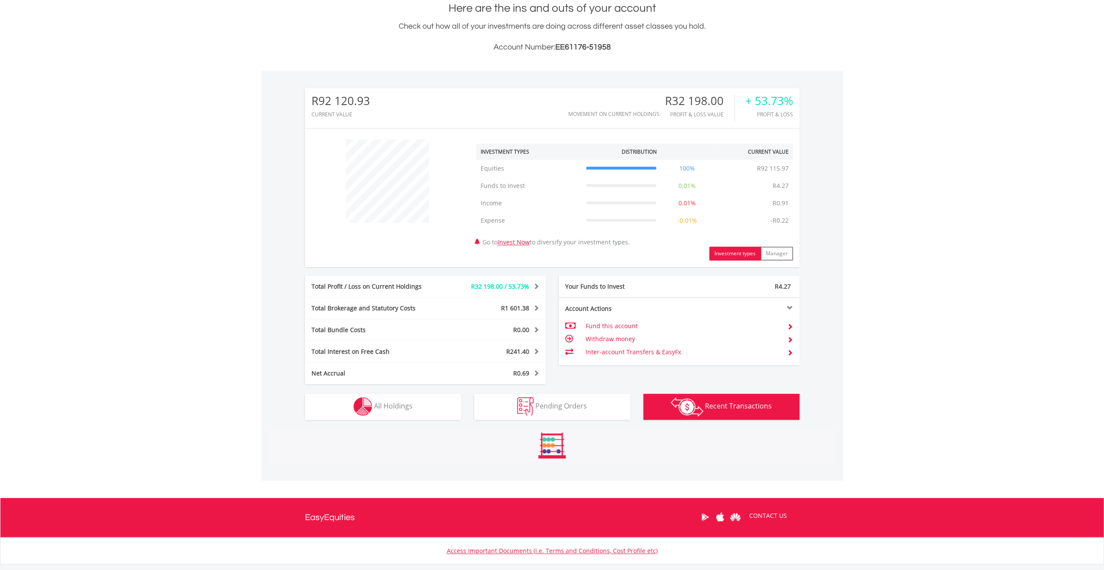
scroll to position [427, 0]
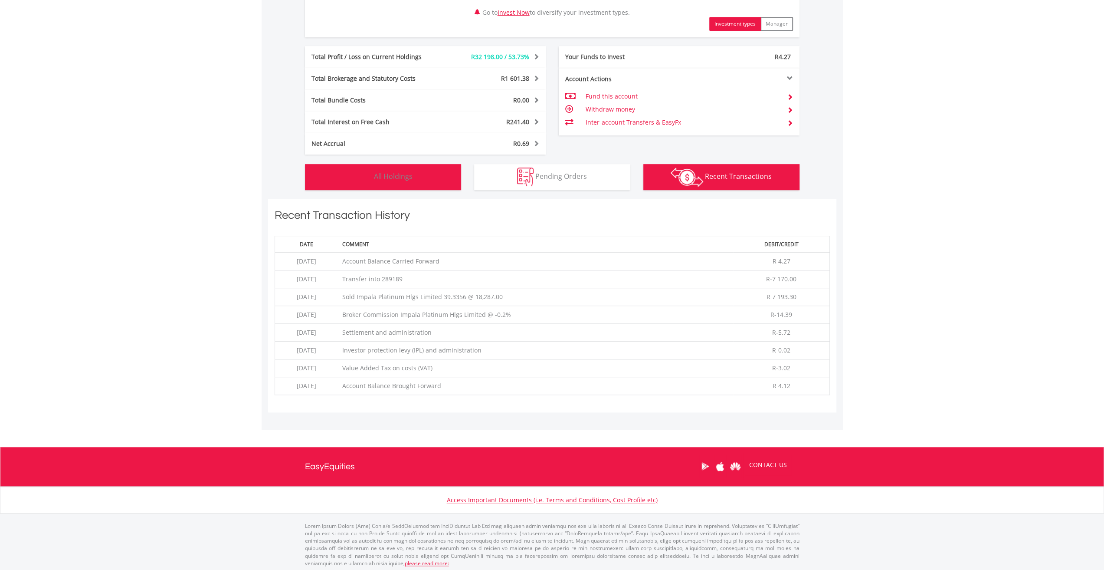
click at [374, 171] on span "All Holdings" at bounding box center [393, 176] width 39 height 10
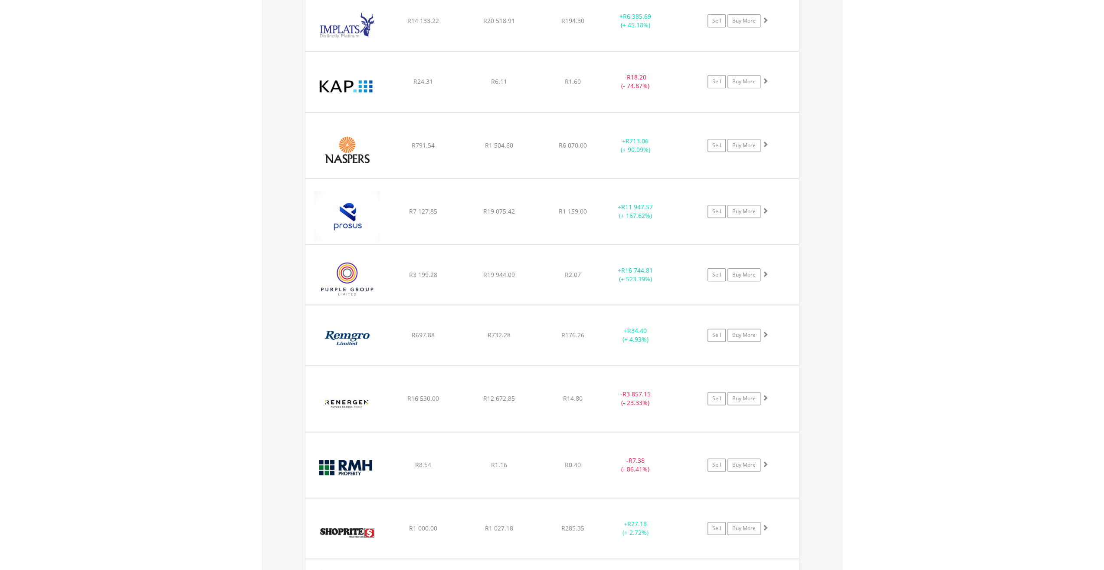
scroll to position [947, 0]
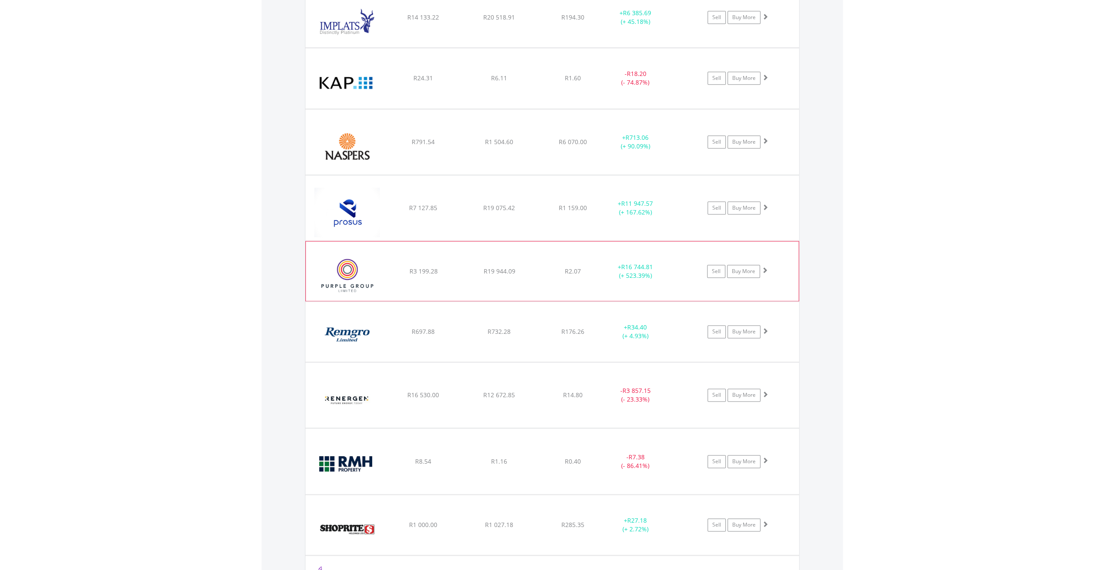
click at [357, 271] on img at bounding box center [347, 275] width 75 height 46
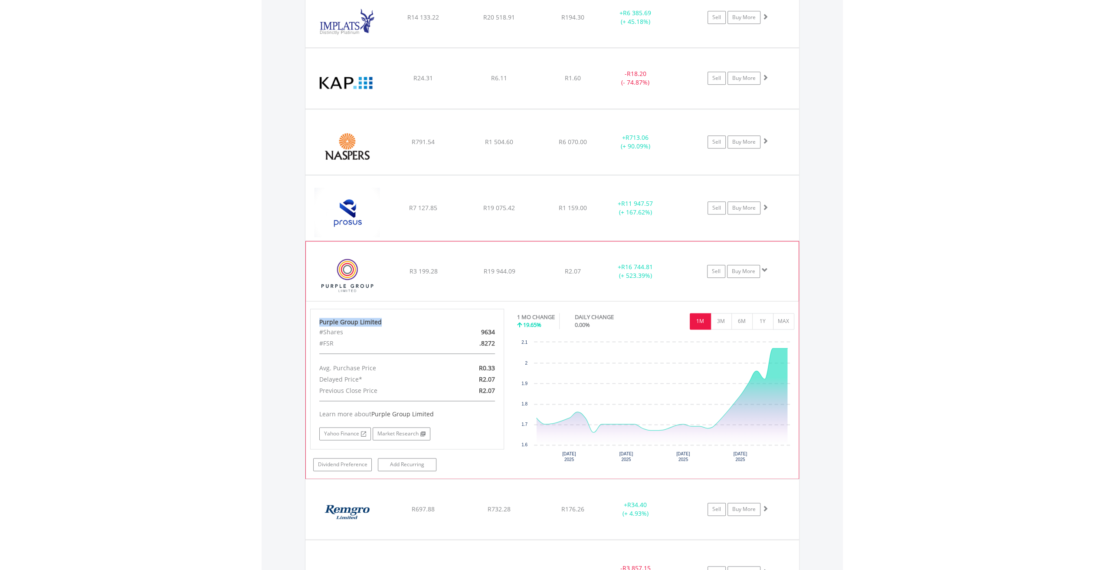
drag, startPoint x: 387, startPoint y: 321, endPoint x: 317, endPoint y: 318, distance: 70.4
click at [316, 318] on div "Purple Group Limited #Shares 9634 #FSR .8272 Avg. Purchase Price R0.33 Delayed …" at bounding box center [407, 379] width 194 height 141
click at [371, 263] on img at bounding box center [347, 275] width 75 height 46
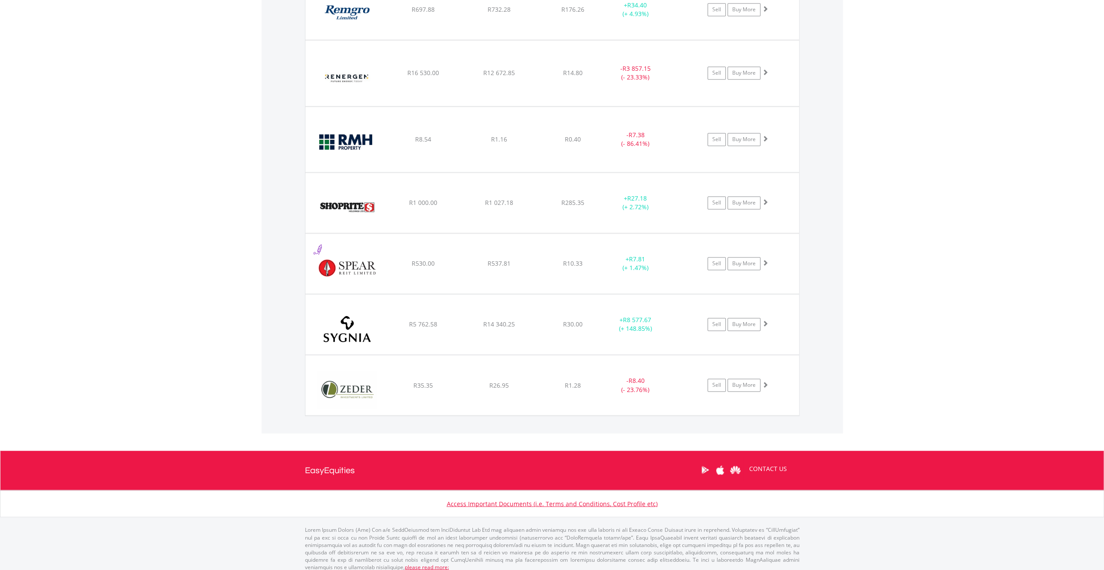
scroll to position [1269, 0]
click at [341, 305] on img at bounding box center [347, 328] width 75 height 47
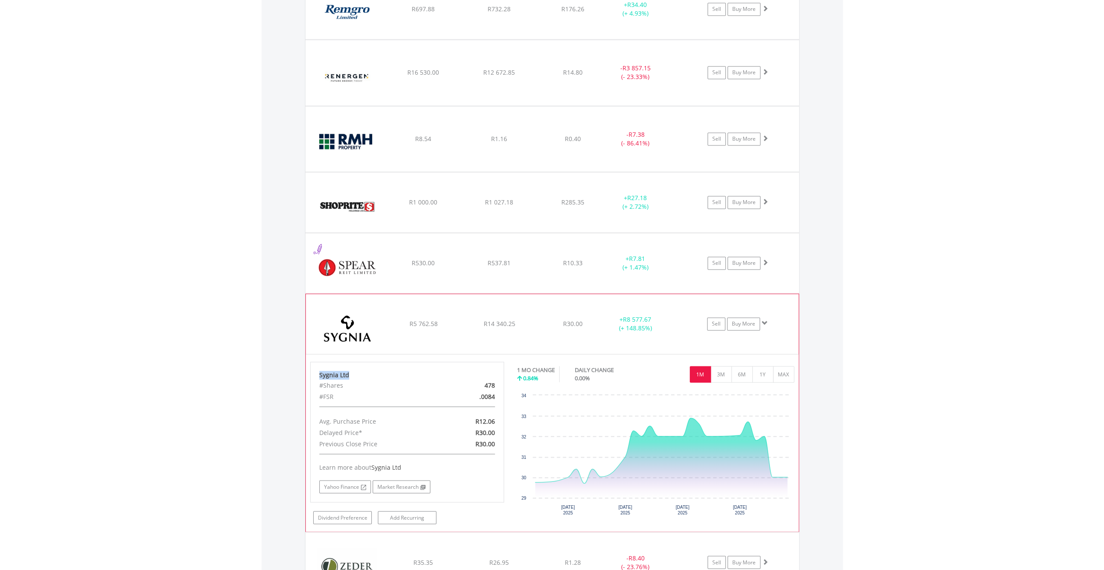
drag, startPoint x: 361, startPoint y: 369, endPoint x: 317, endPoint y: 368, distance: 44.3
click at [316, 367] on div "Sygnia Ltd #Shares 478 #FSR .0084 Avg. Purchase Price R12.06 Delayed Price* R30…" at bounding box center [407, 431] width 194 height 141
click at [381, 312] on img at bounding box center [347, 328] width 75 height 47
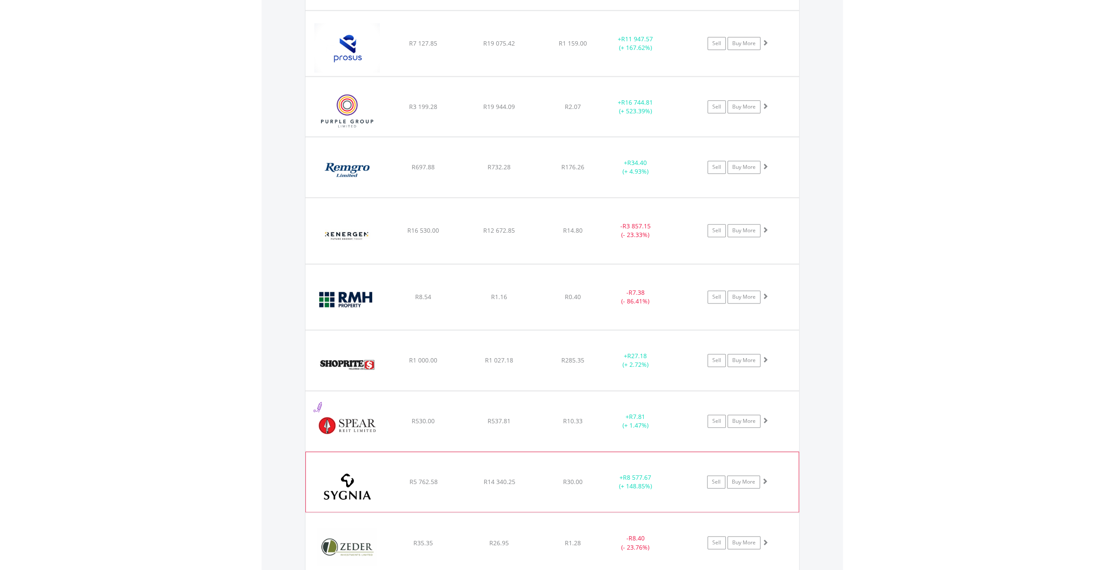
scroll to position [1096, 0]
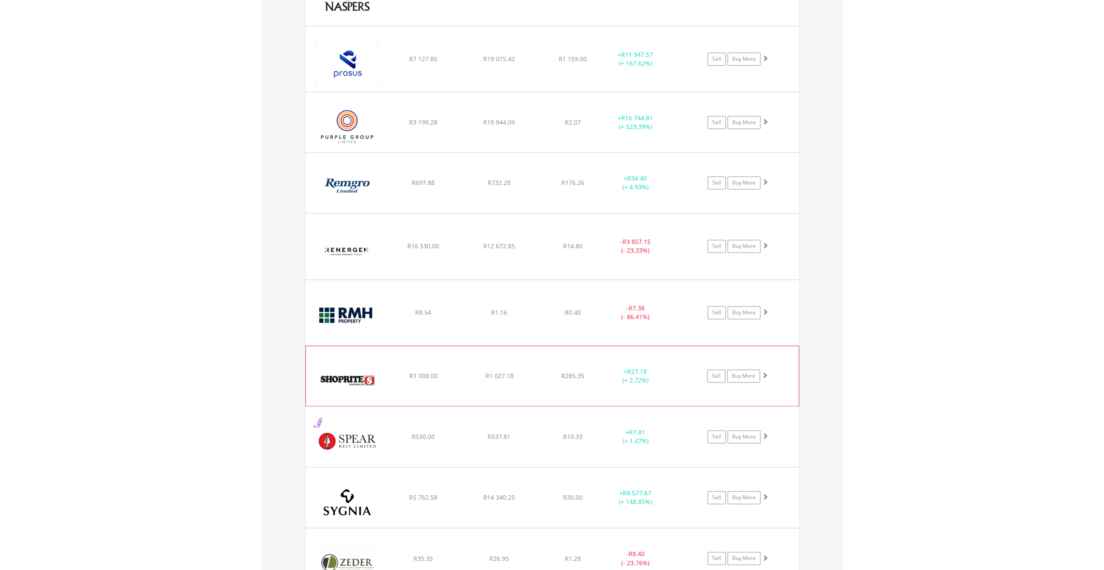
click at [379, 374] on img at bounding box center [347, 380] width 75 height 47
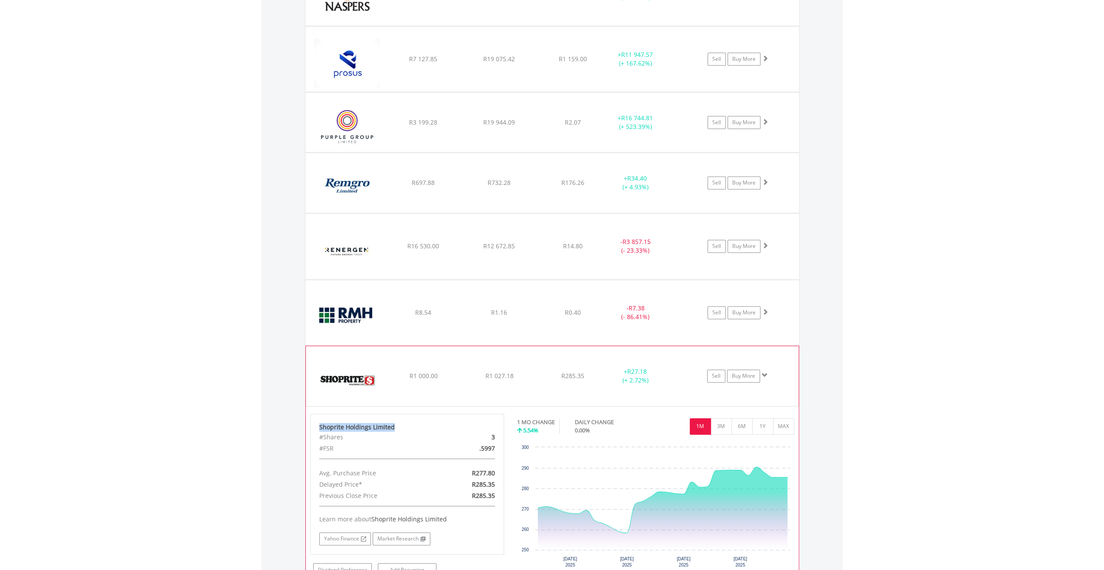
drag, startPoint x: 394, startPoint y: 421, endPoint x: 321, endPoint y: 422, distance: 73.4
click at [320, 423] on div "Shoprite Holdings Limited" at bounding box center [407, 427] width 176 height 9
click at [380, 357] on img at bounding box center [347, 380] width 75 height 47
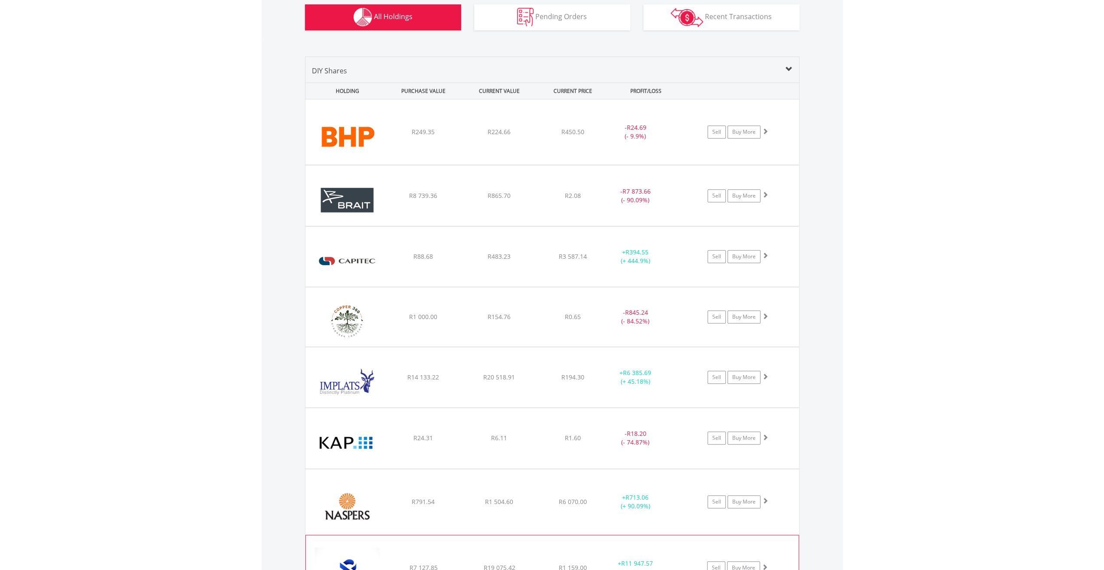
scroll to position [532, 0]
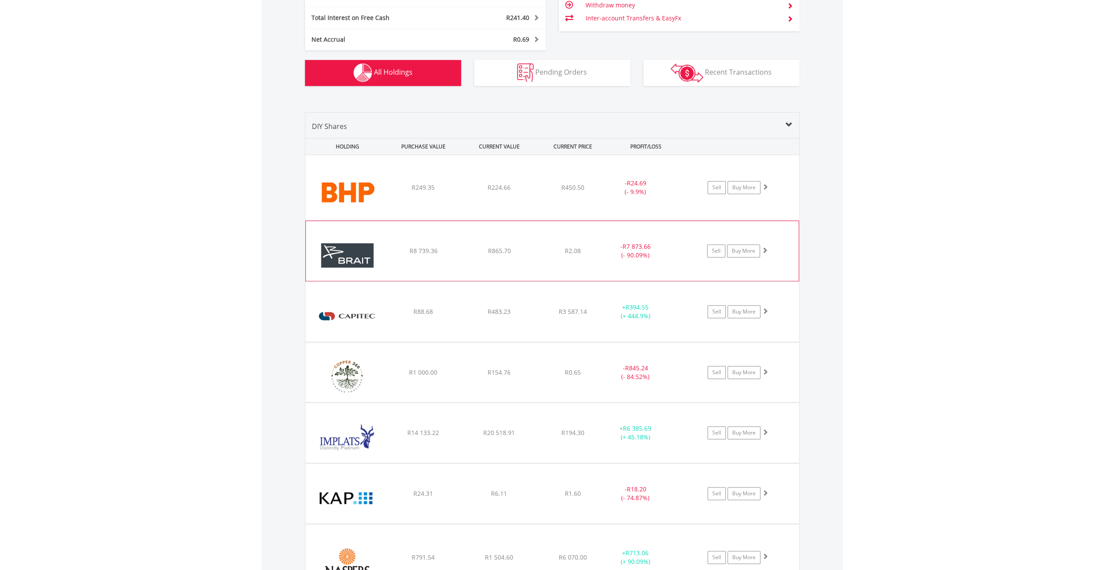
click at [390, 237] on div "﻿ Brait SE R8 739.36 R865.70 R2.08 - R7 873.66 (- 90.09%) Sell Buy More" at bounding box center [552, 251] width 493 height 60
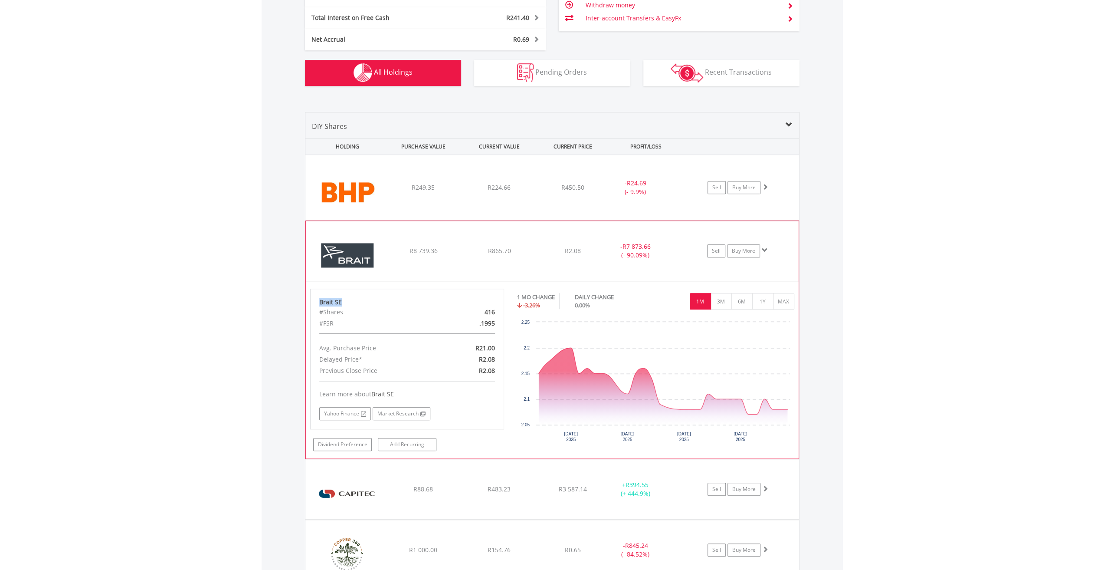
drag, startPoint x: 354, startPoint y: 301, endPoint x: 324, endPoint y: 302, distance: 30.0
click at [318, 301] on div "Brait SE #Shares 416 #FSR .1995 Avg. Purchase Price R21.00 Delayed Price* R2.08…" at bounding box center [407, 359] width 194 height 141
click at [389, 233] on div "﻿ Brait SE R8 739.36 R865.70 R2.08 - R7 873.66 (- 90.09%) Sell Buy More" at bounding box center [552, 251] width 493 height 60
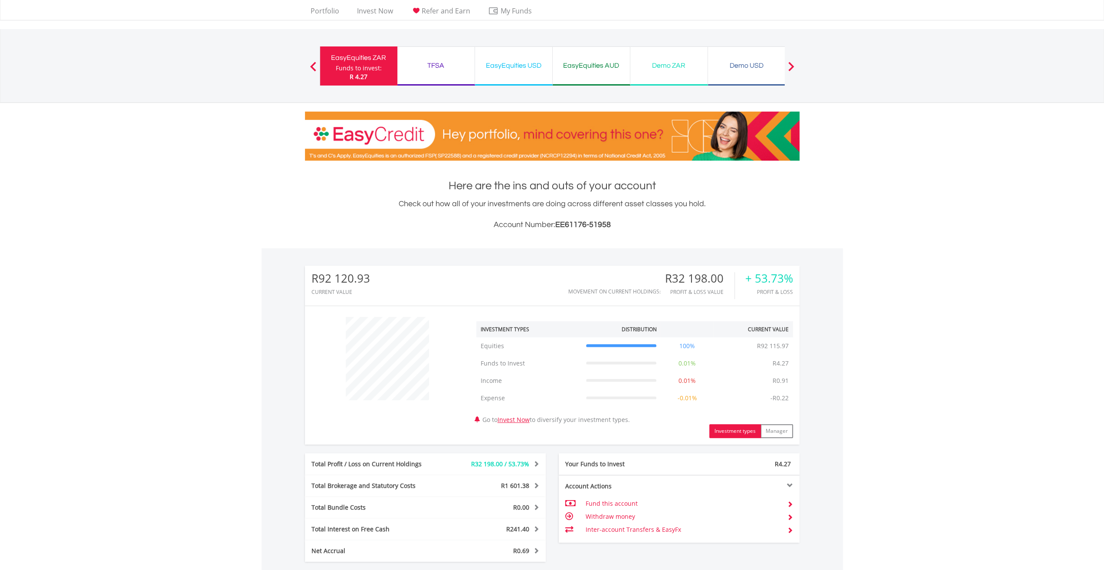
scroll to position [0, 0]
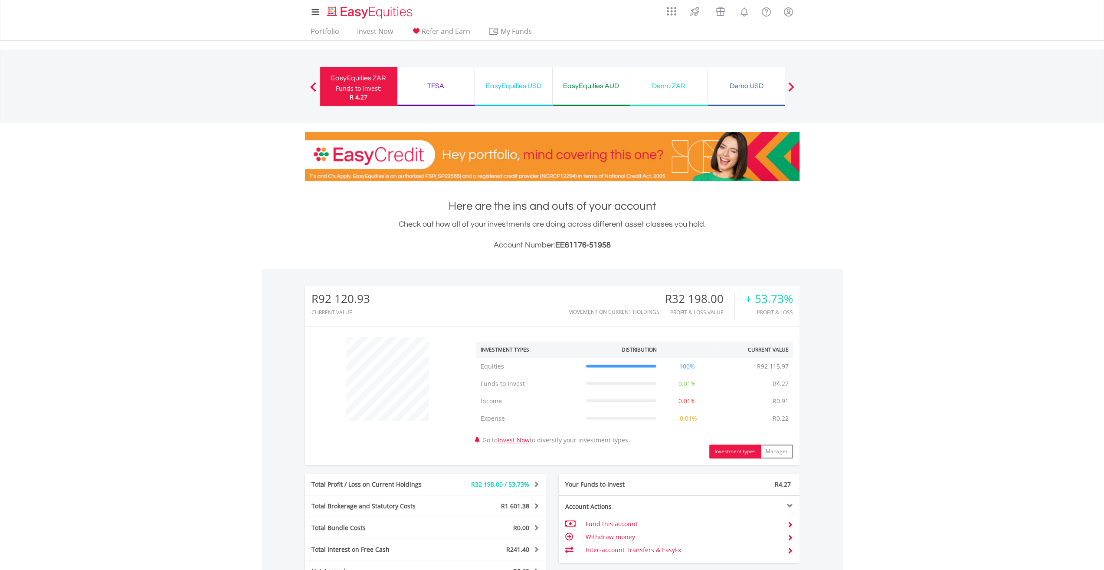
click at [443, 82] on div "TFSA" at bounding box center [436, 86] width 67 height 12
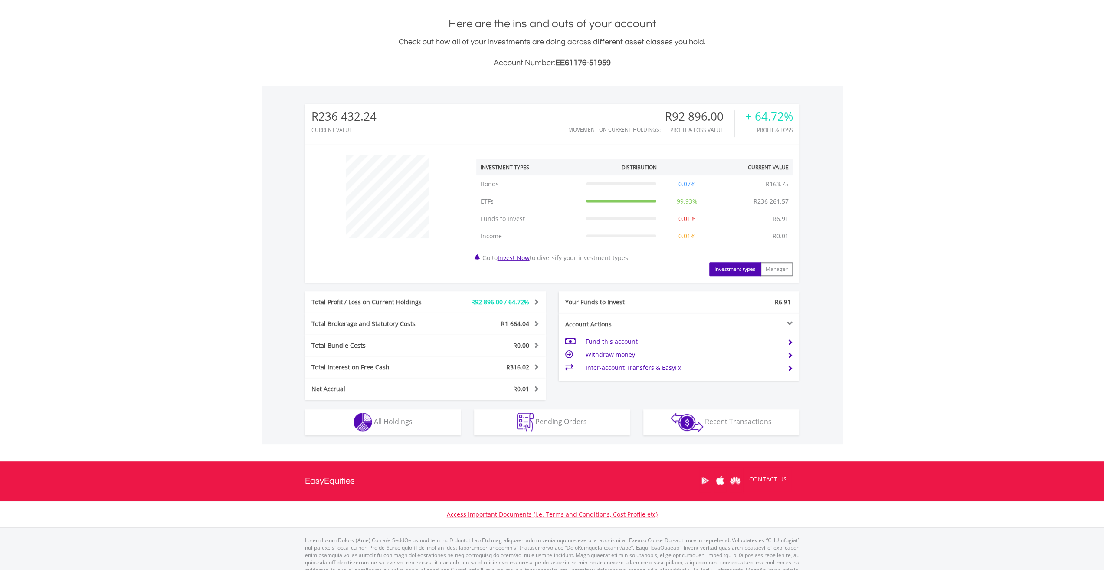
scroll to position [198, 0]
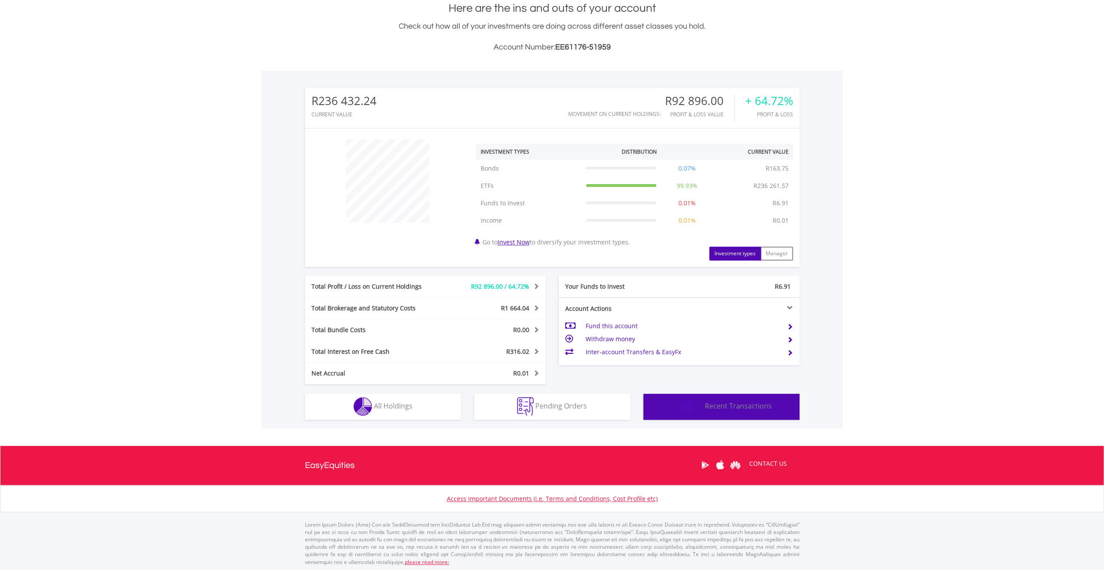
click at [730, 406] on span "Recent Transactions" at bounding box center [738, 406] width 67 height 10
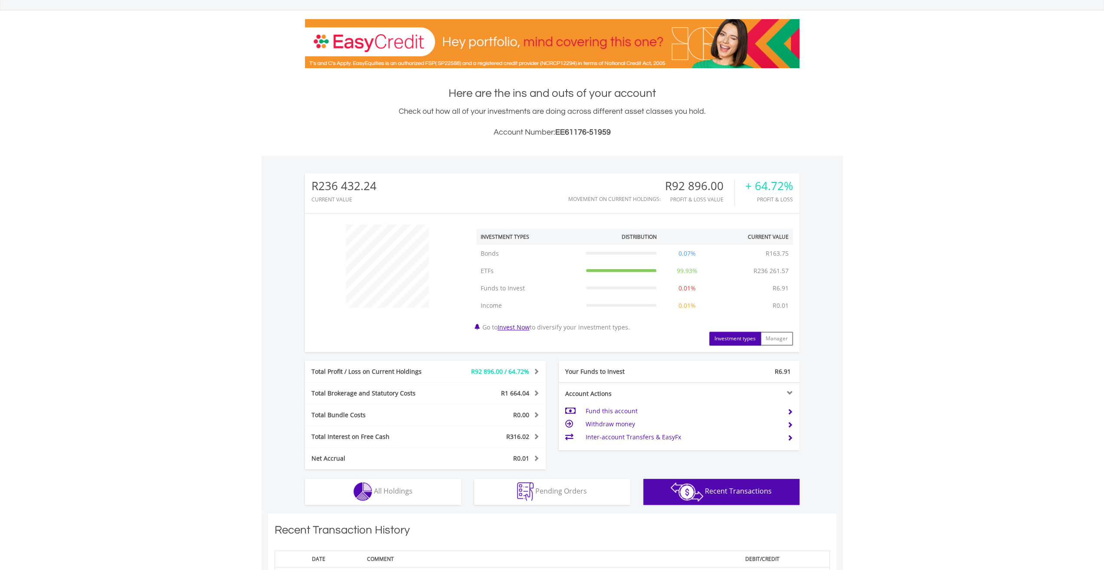
scroll to position [0, 0]
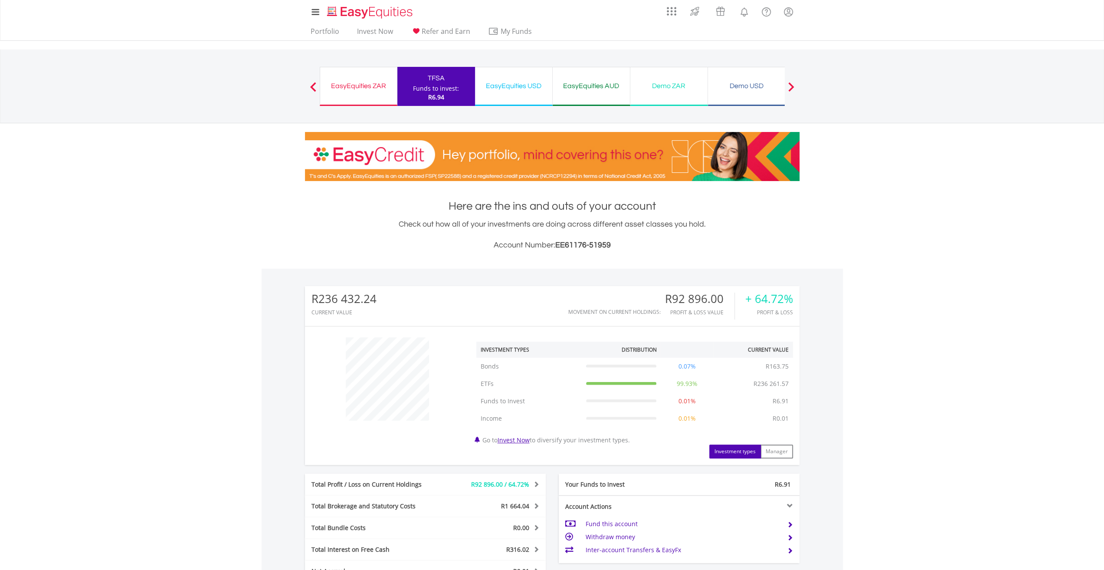
click at [515, 86] on div "EasyEquities USD" at bounding box center [513, 86] width 67 height 12
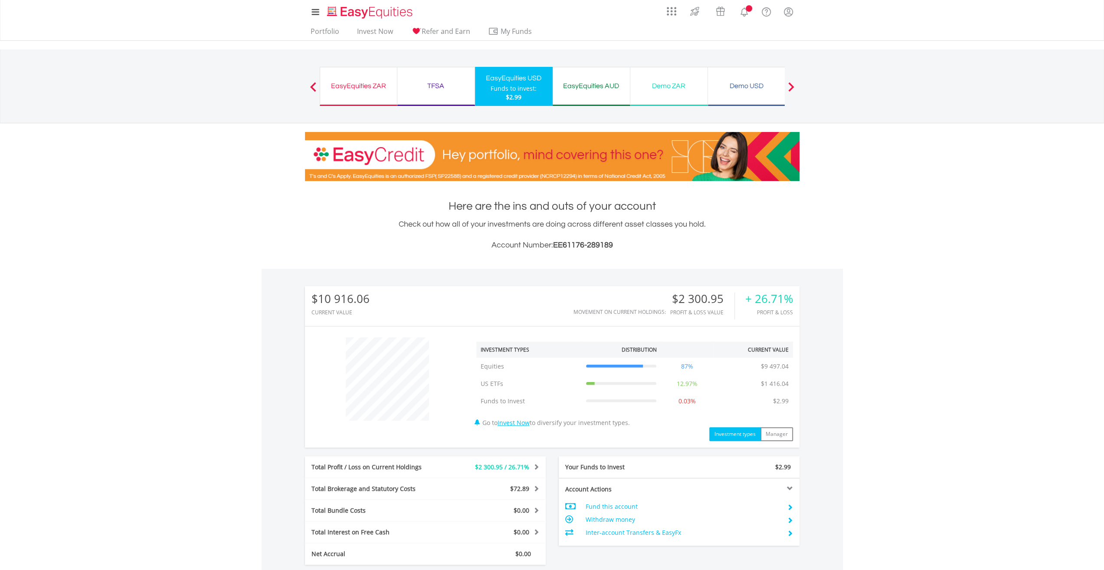
scroll to position [83, 165]
click at [440, 80] on div "TFSA" at bounding box center [436, 86] width 67 height 12
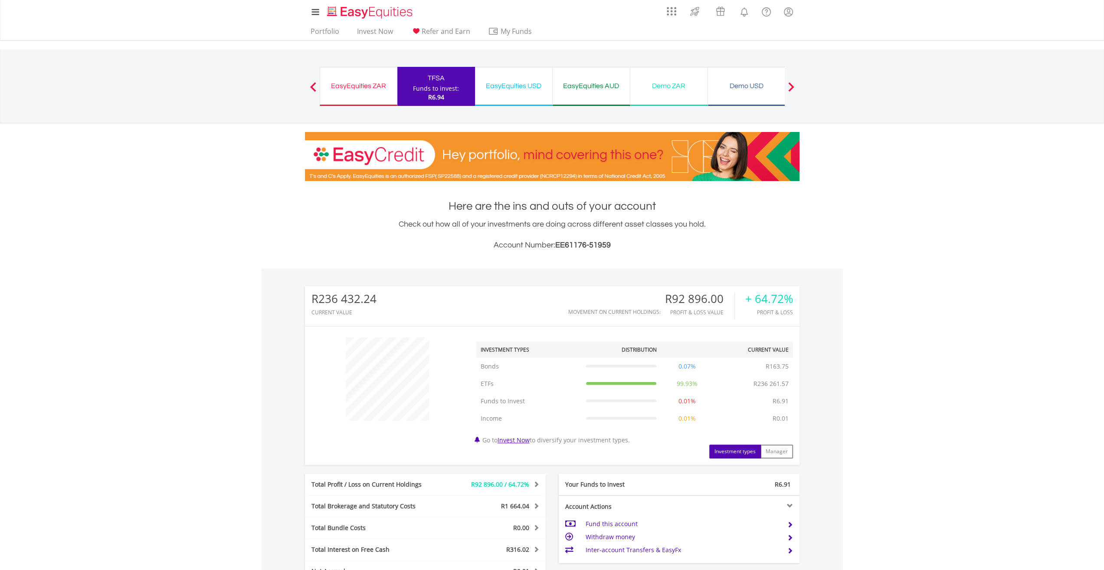
scroll to position [83, 165]
click at [527, 82] on div "EasyEquities USD" at bounding box center [513, 86] width 67 height 12
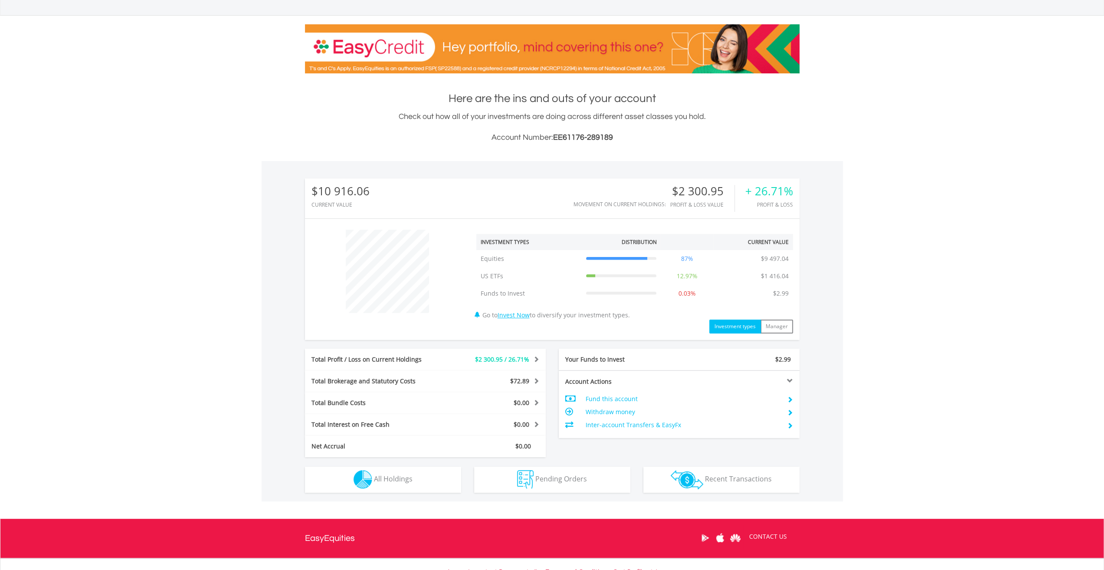
scroll to position [132, 0]
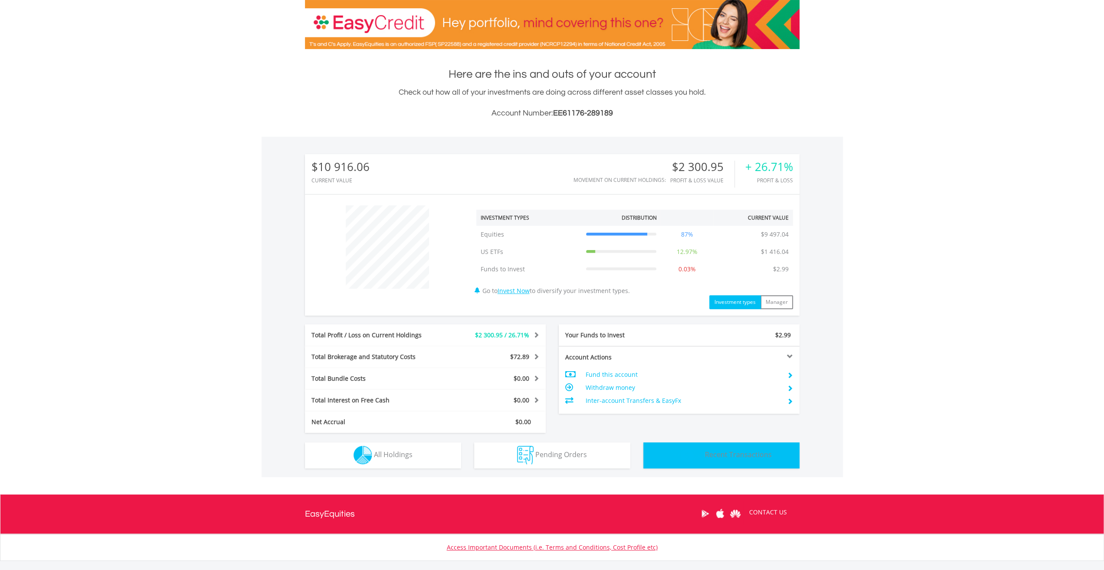
click at [707, 458] on span "Recent Transactions" at bounding box center [738, 455] width 67 height 10
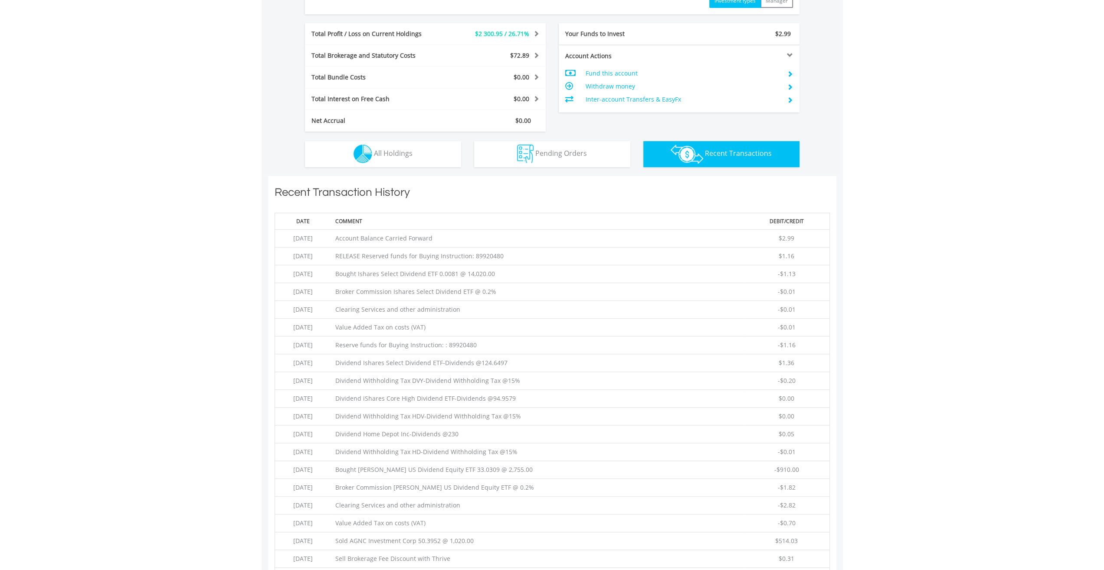
scroll to position [608, 0]
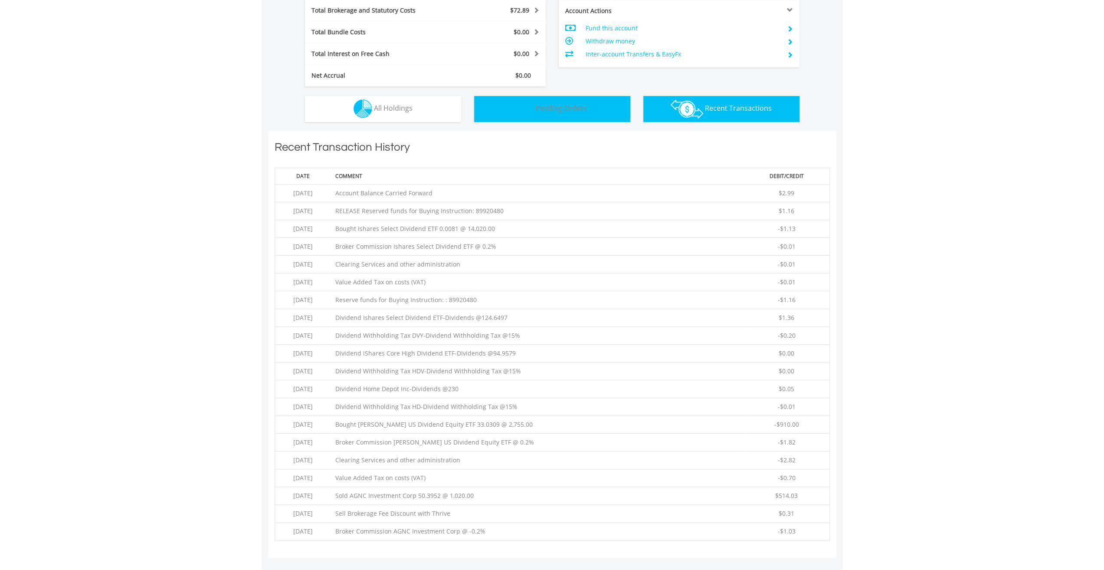
click at [560, 101] on button "Pending Orders Pending Orders" at bounding box center [552, 109] width 156 height 26
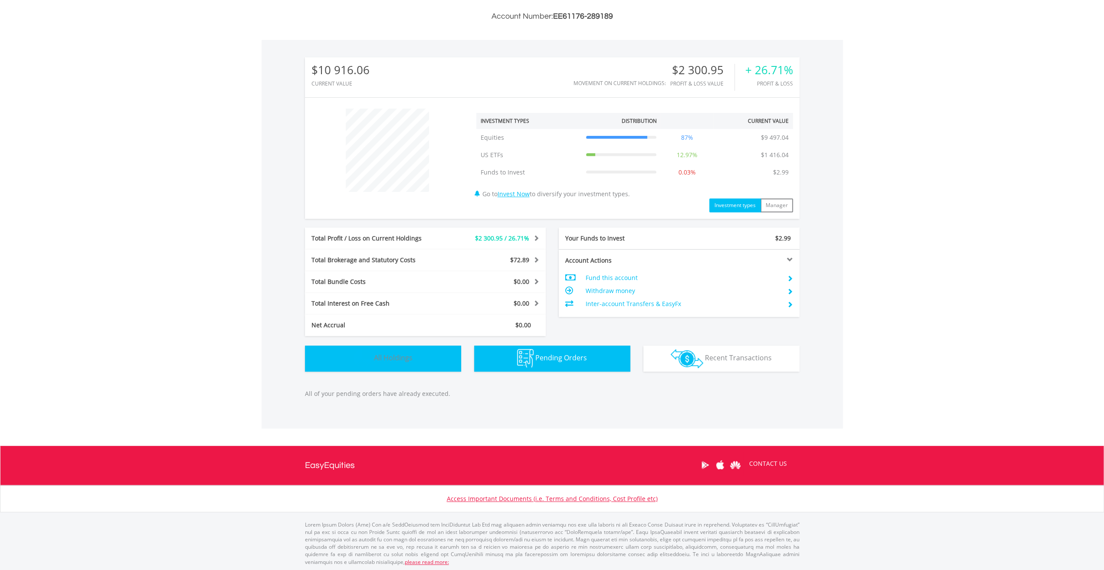
click at [345, 352] on button "Holdings All Holdings" at bounding box center [383, 358] width 156 height 26
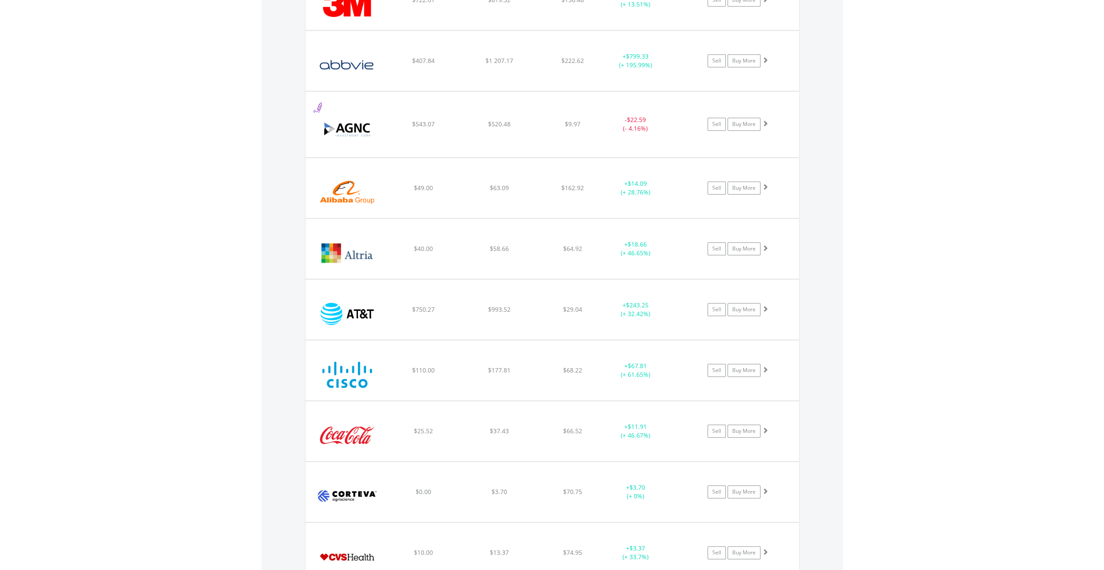
scroll to position [0, 0]
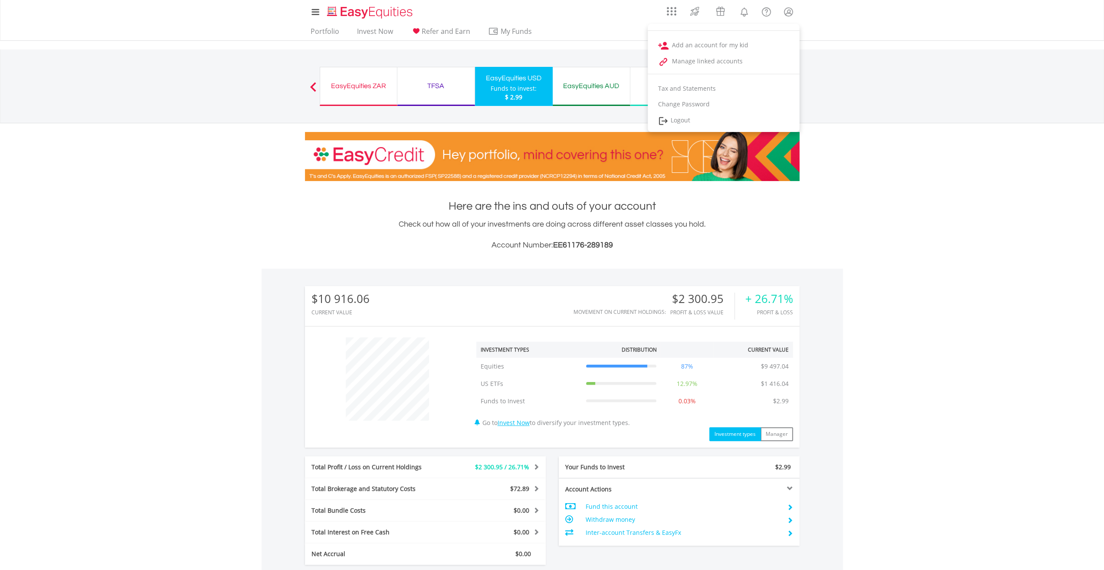
drag, startPoint x: 788, startPoint y: 11, endPoint x: 781, endPoint y: 36, distance: 25.7
click at [788, 12] on lord-icon "My Profile" at bounding box center [788, 12] width 11 height 11
click at [788, 9] on lord-icon "My Profile" at bounding box center [788, 12] width 11 height 11
click at [669, 119] on img at bounding box center [666, 120] width 10 height 11
